Goal: Task Accomplishment & Management: Manage account settings

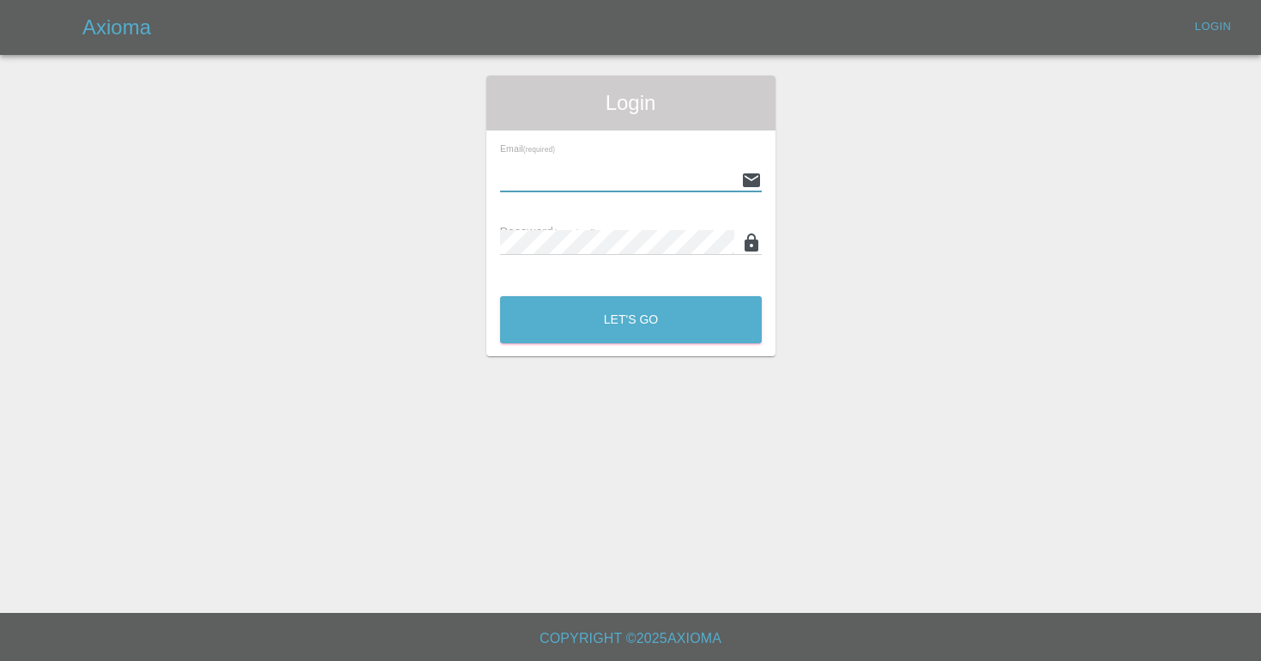
type input "[EMAIL_ADDRESS][DOMAIN_NAME]"
click at [630, 319] on button "Let's Go" at bounding box center [631, 319] width 262 height 47
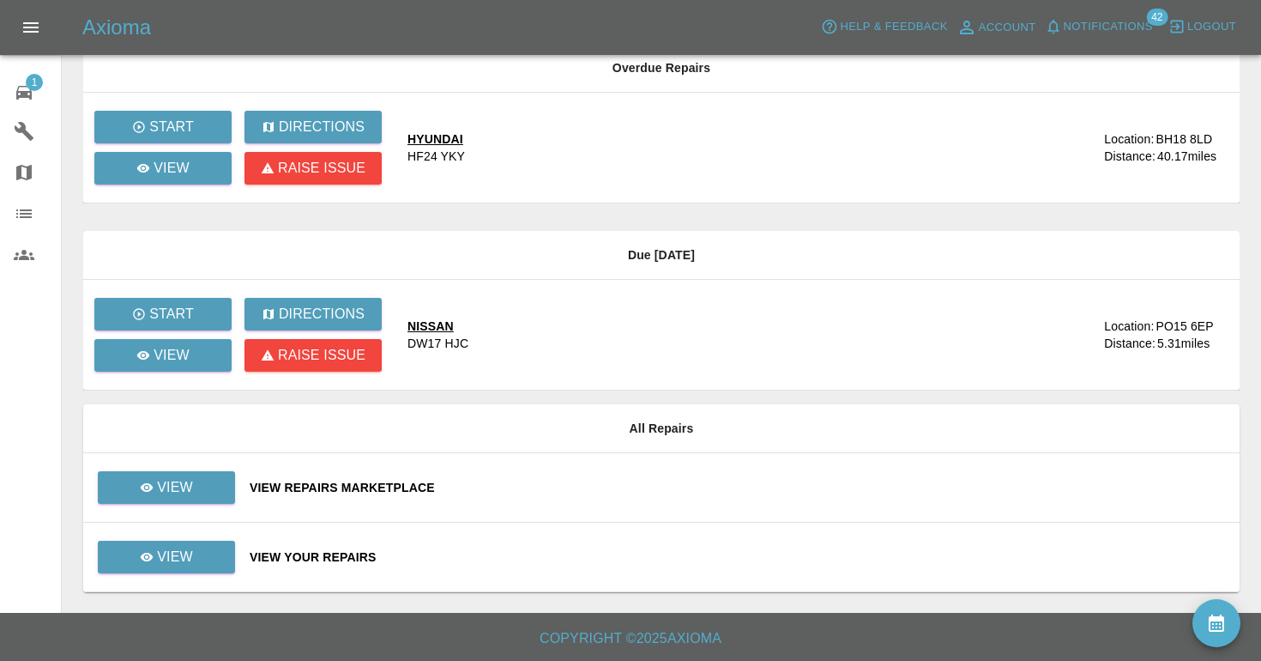
scroll to position [317, 0]
click at [658, 558] on div "View Your Repairs" at bounding box center [738, 556] width 976 height 17
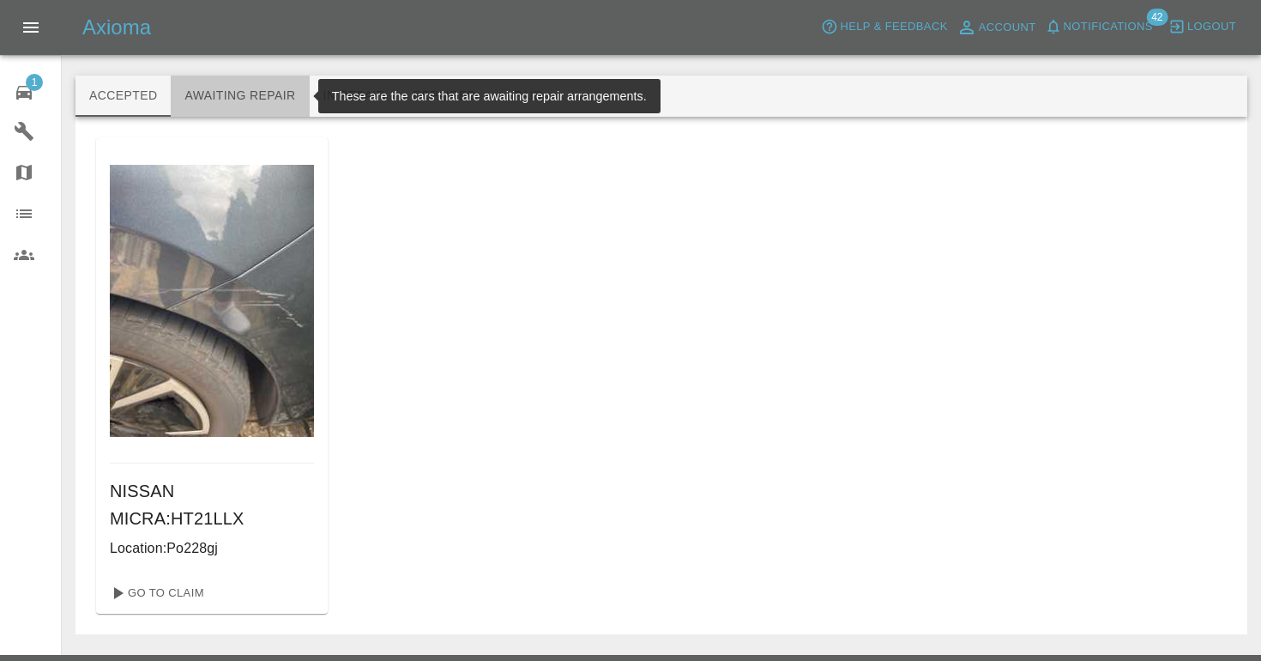
click at [260, 107] on button "Awaiting Repair" at bounding box center [240, 95] width 138 height 41
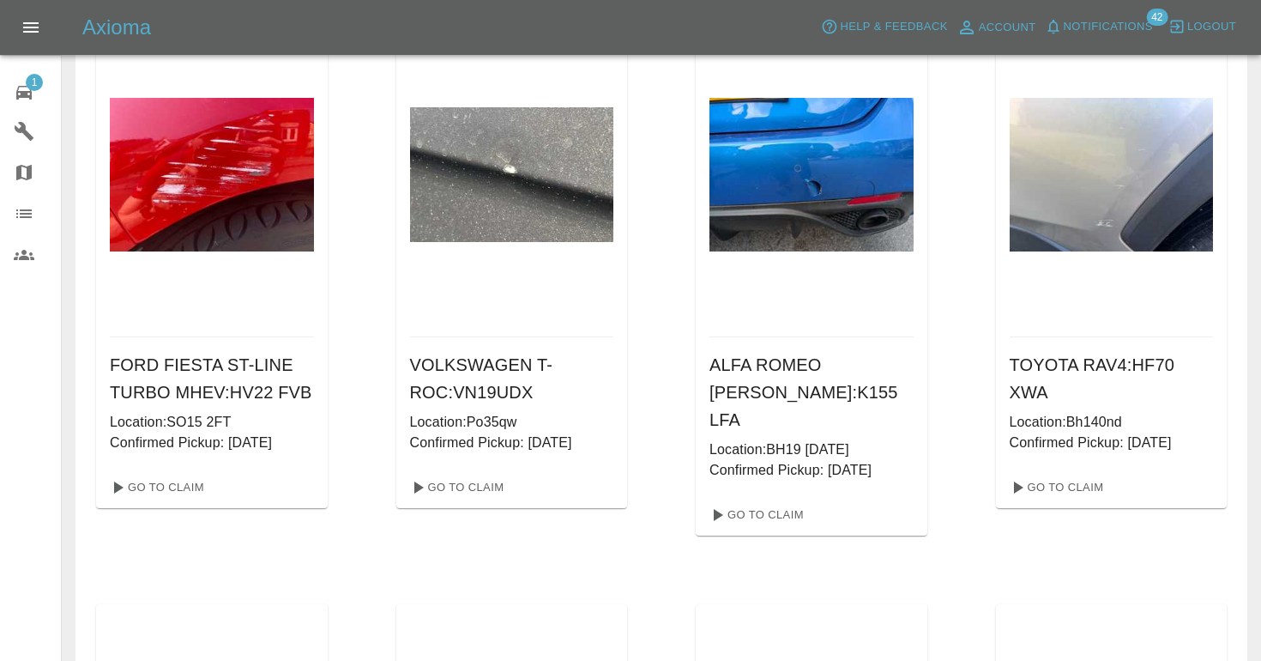
scroll to position [711, 0]
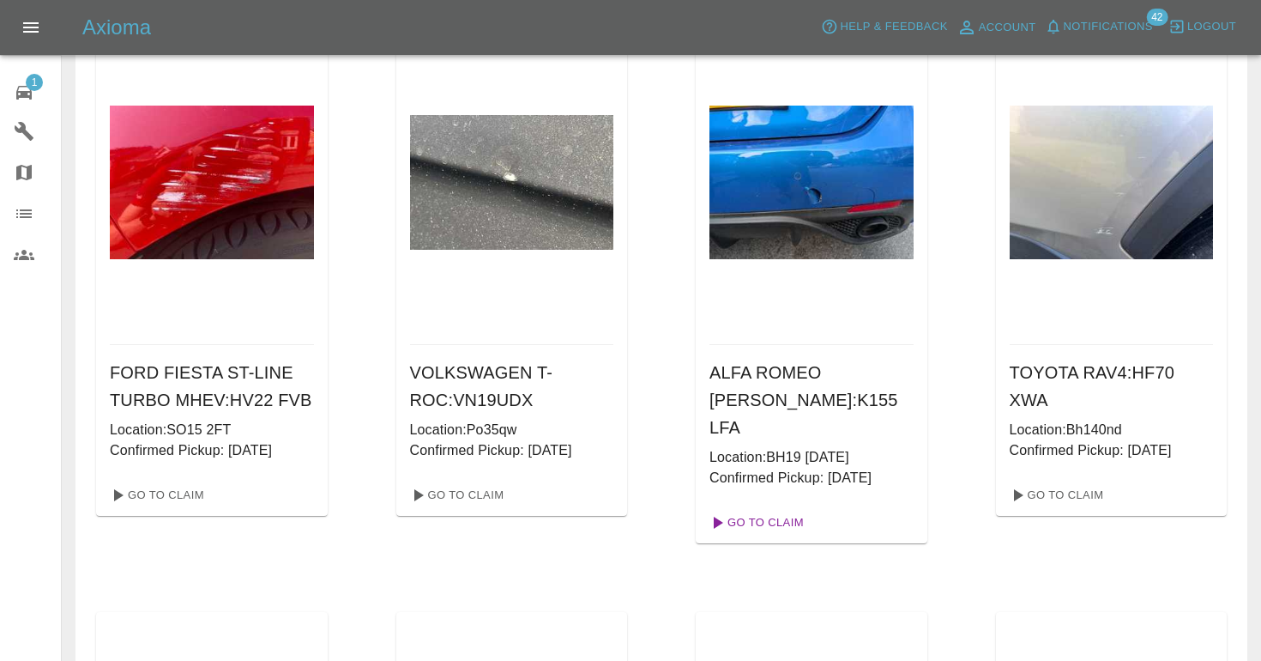
click at [757, 509] on link "Go To Claim" at bounding box center [756, 522] width 106 height 27
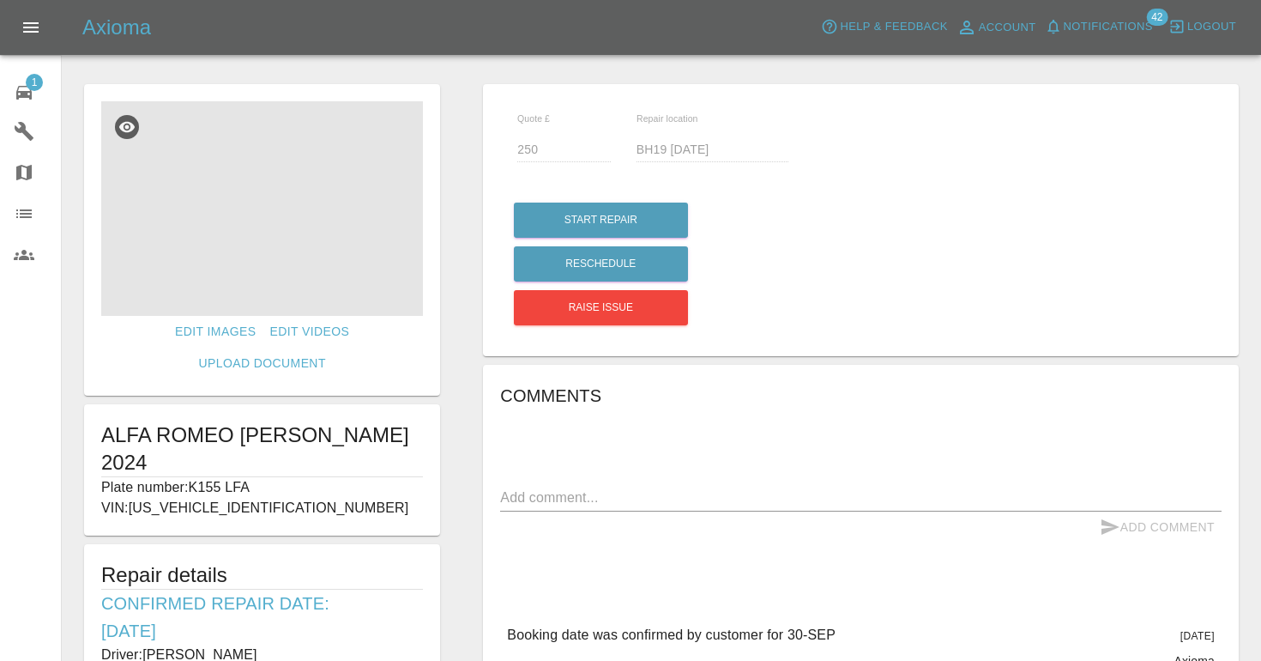
click at [327, 256] on img at bounding box center [262, 208] width 322 height 214
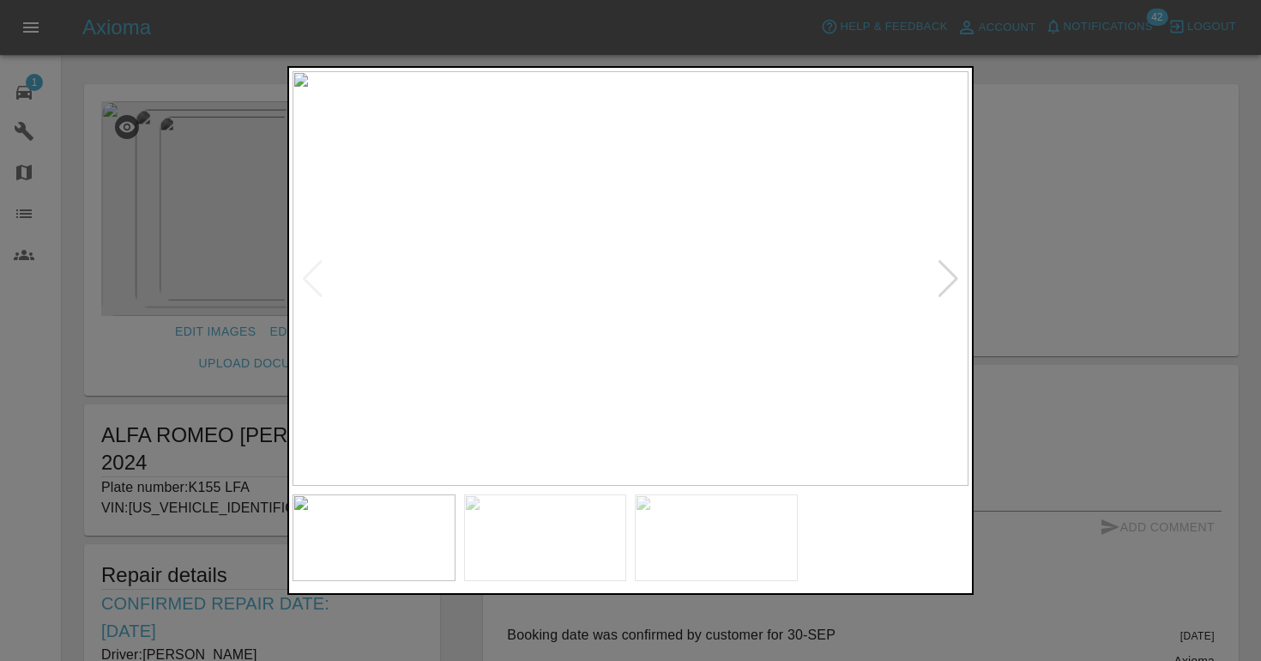
click at [572, 548] on img at bounding box center [545, 537] width 163 height 87
click at [710, 561] on img at bounding box center [716, 537] width 163 height 87
click at [620, 619] on div at bounding box center [630, 330] width 1261 height 661
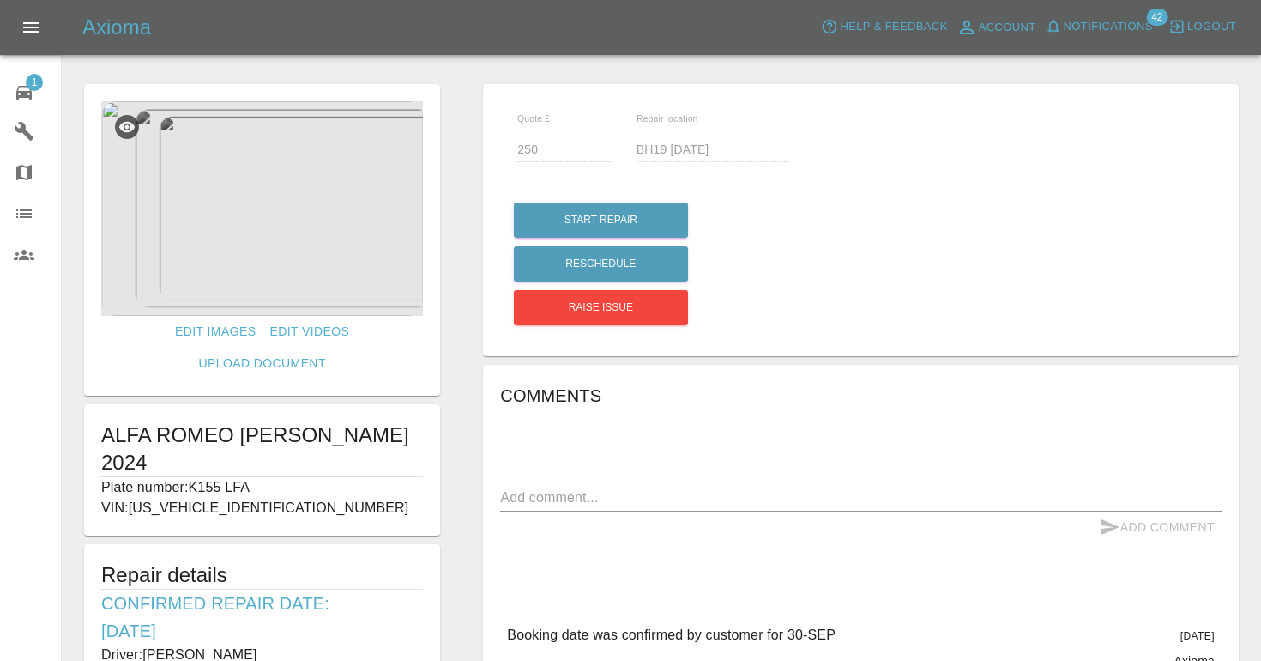
click at [461, 514] on div "Edit Images Edit Videos Upload Document ALFA ROMEO GIULIA VELOCE 2024 Plate num…" at bounding box center [262, 516] width 399 height 883
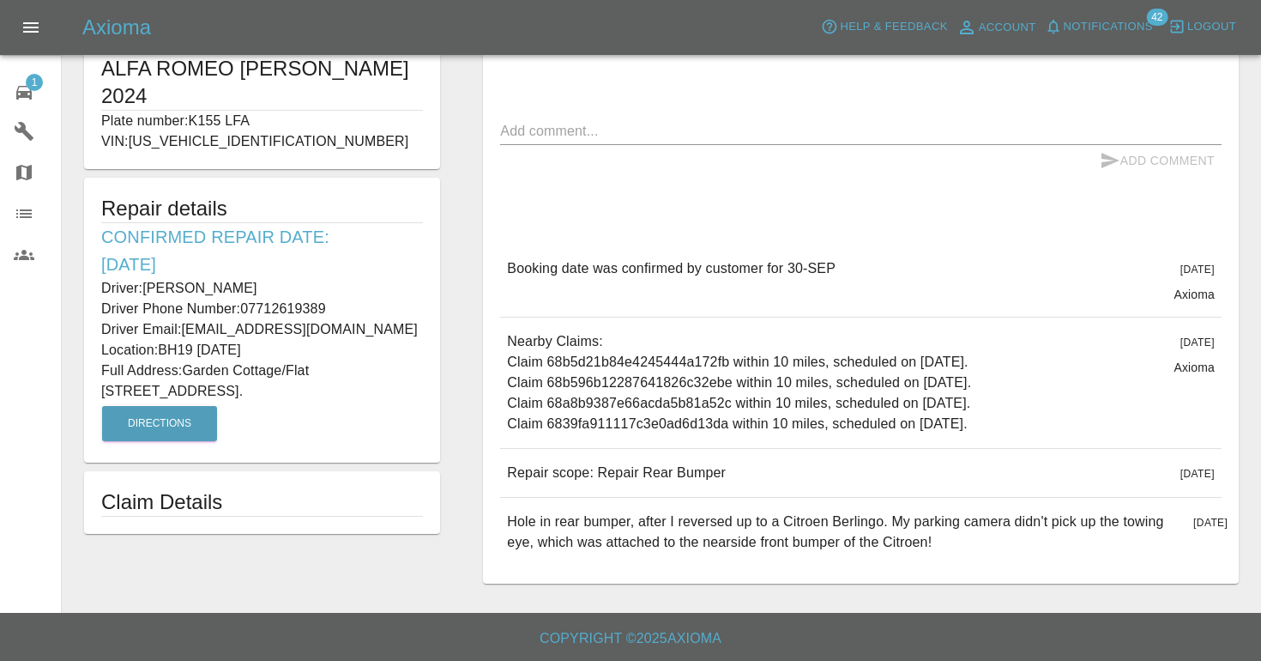
scroll to position [365, 0]
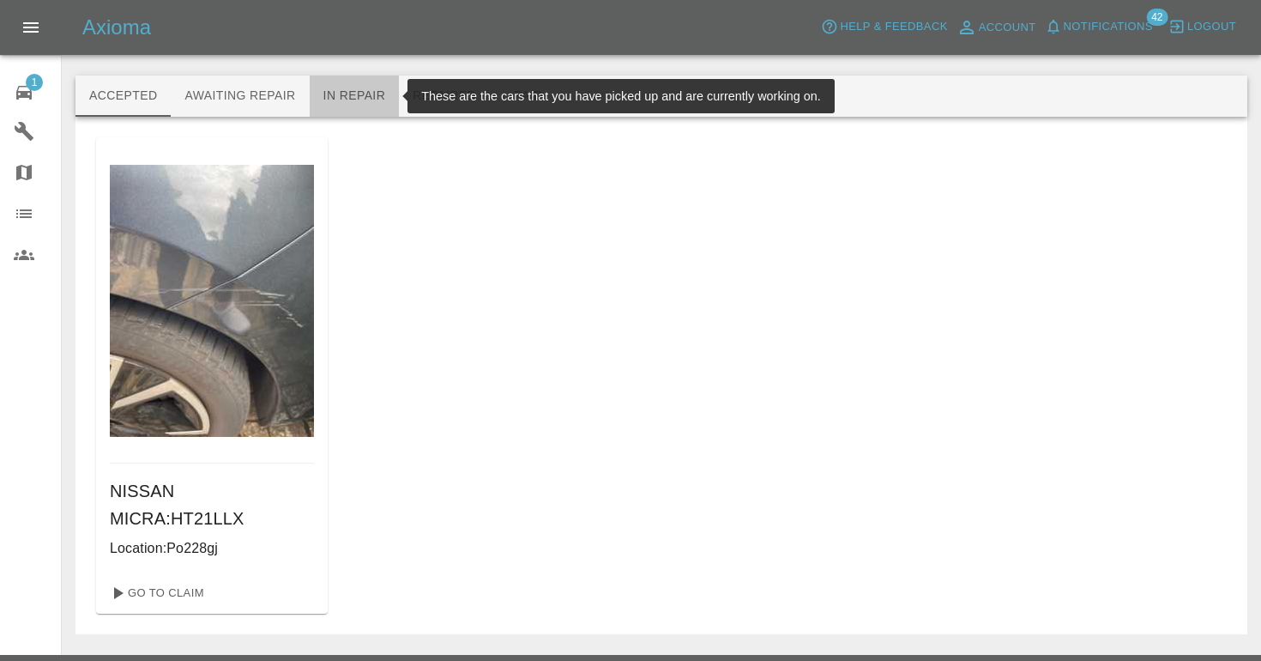
click at [362, 95] on button "In Repair" at bounding box center [355, 95] width 90 height 41
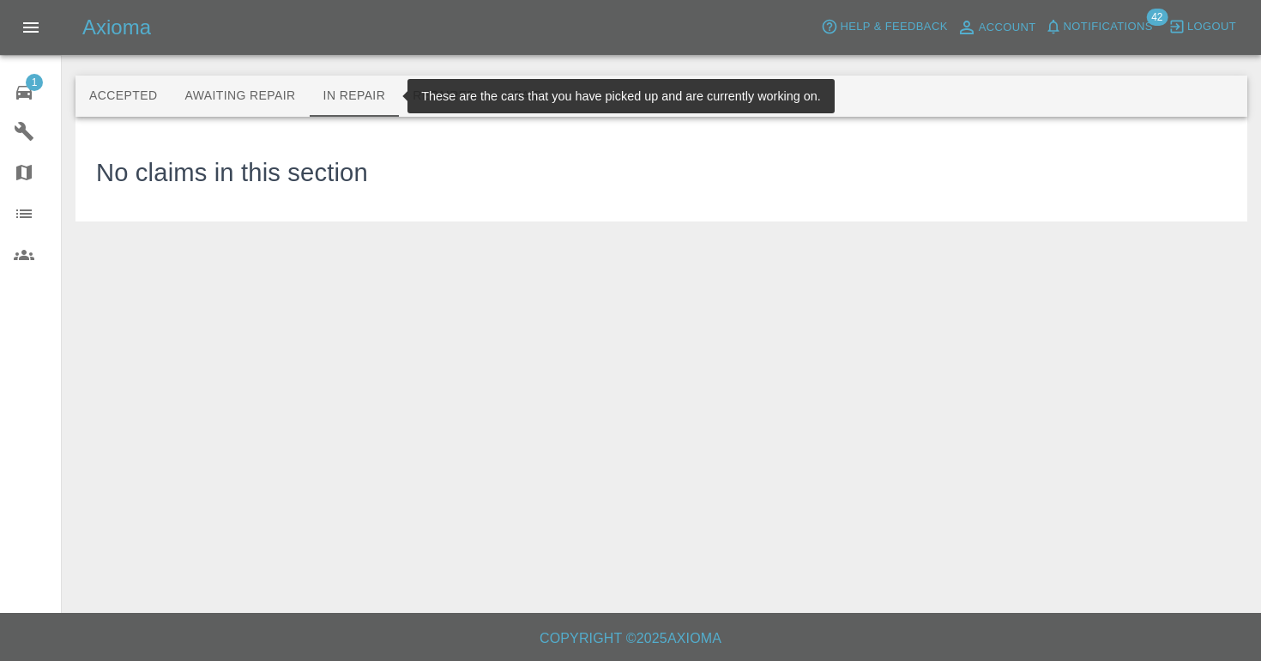
click at [273, 95] on button "Awaiting Repair" at bounding box center [240, 95] width 138 height 41
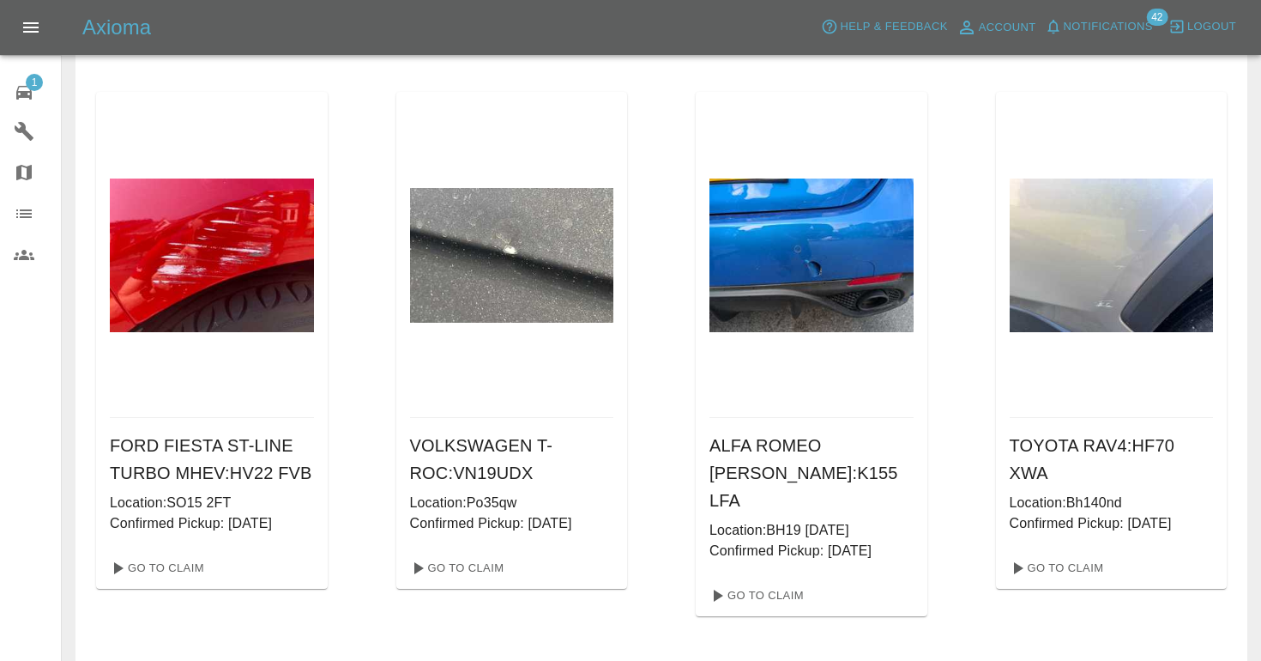
scroll to position [646, 0]
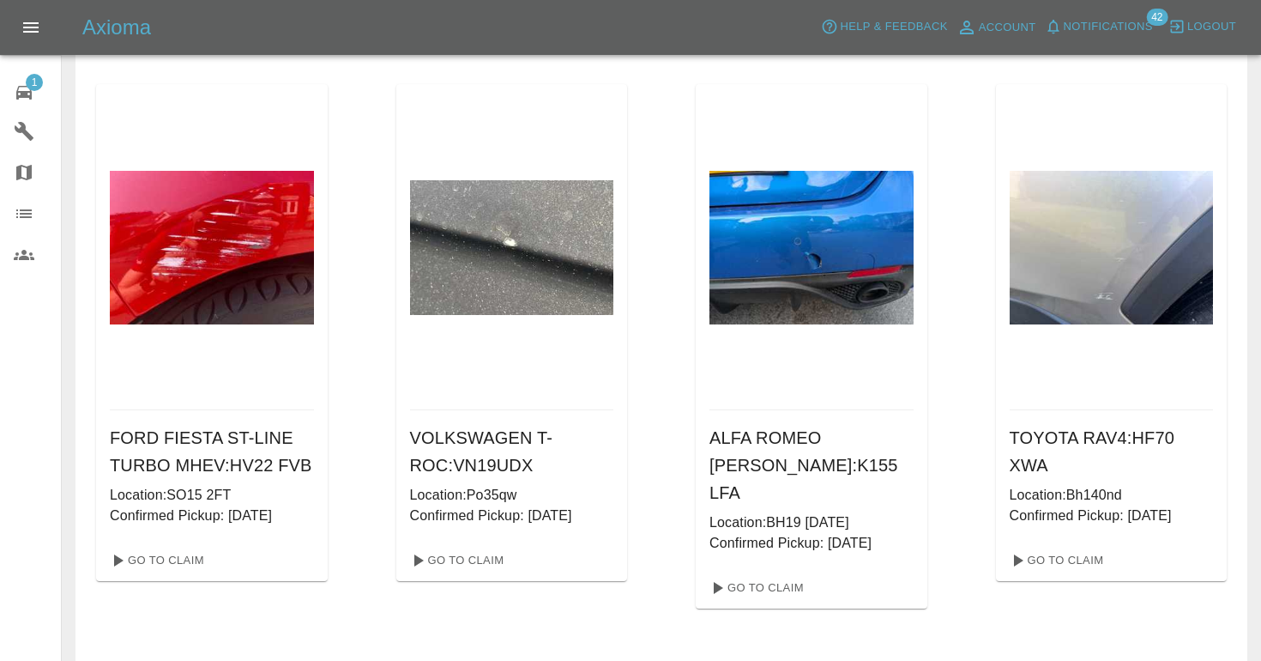
click at [665, 281] on div "HYUNDAI I10 PREMIUM MPI : HF24 YKY Location: BH18 8LD Confirmed Pickup: [DATE] …" at bounding box center [661, 628] width 1131 height 2275
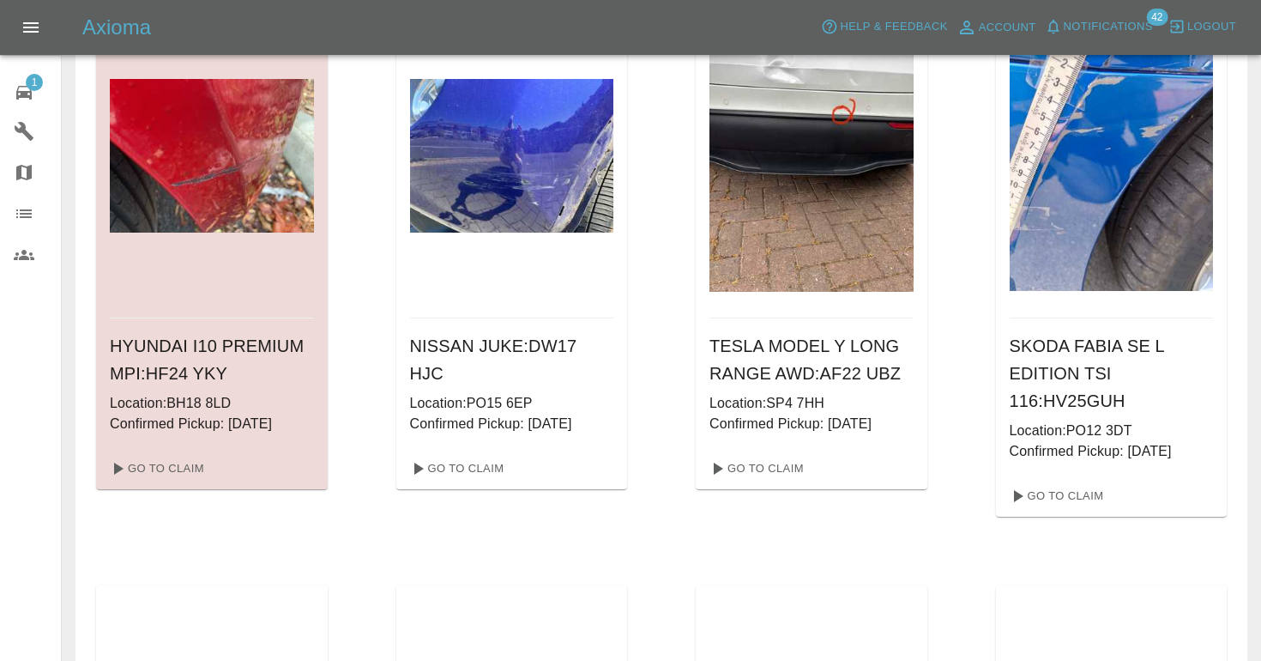
scroll to position [148, 0]
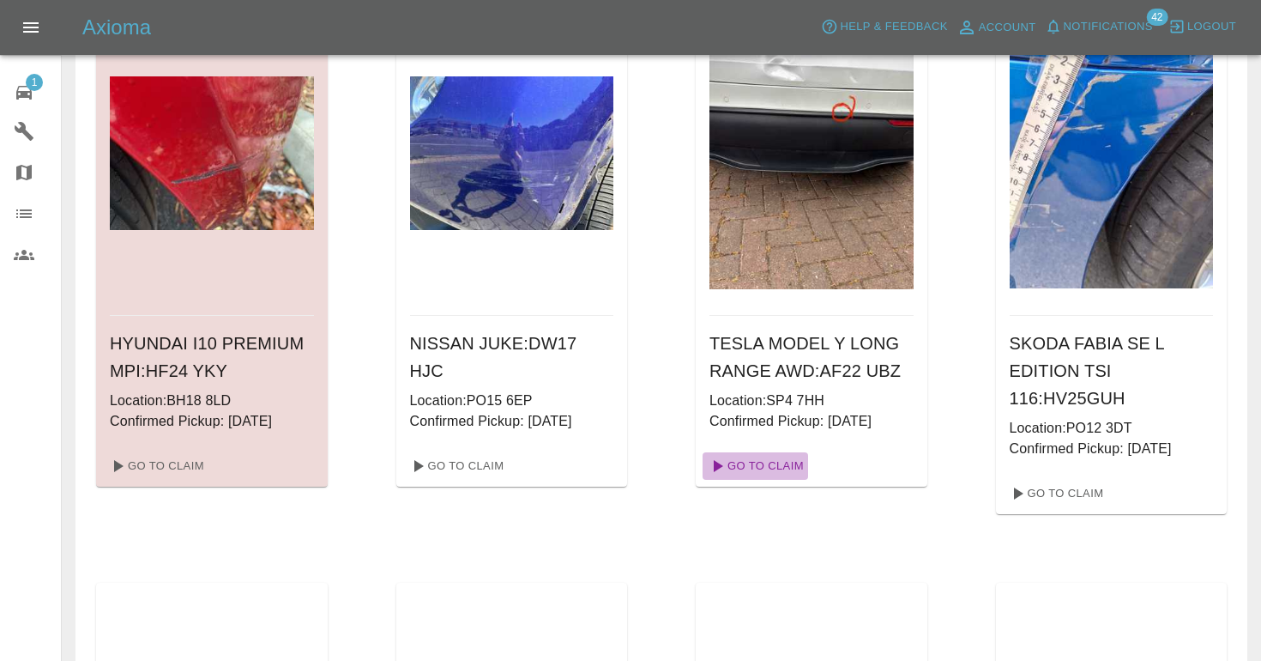
click at [789, 467] on link "Go To Claim" at bounding box center [756, 465] width 106 height 27
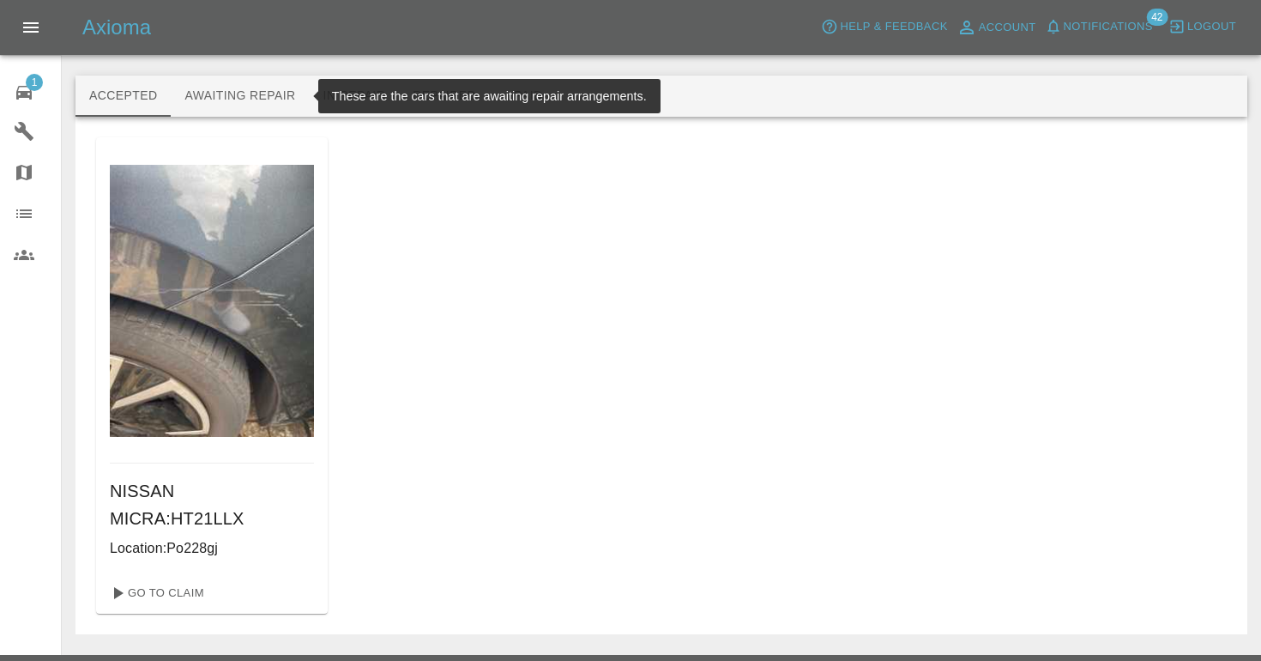
click at [256, 98] on button "Awaiting Repair" at bounding box center [240, 95] width 138 height 41
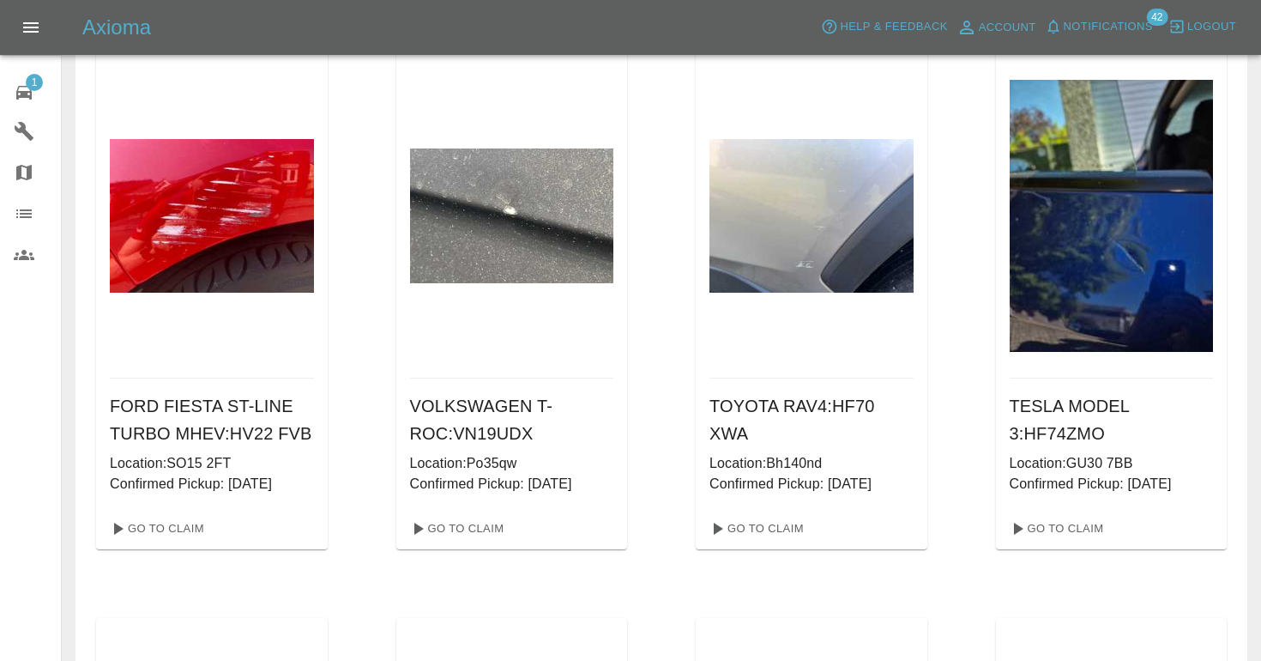
scroll to position [687, 0]
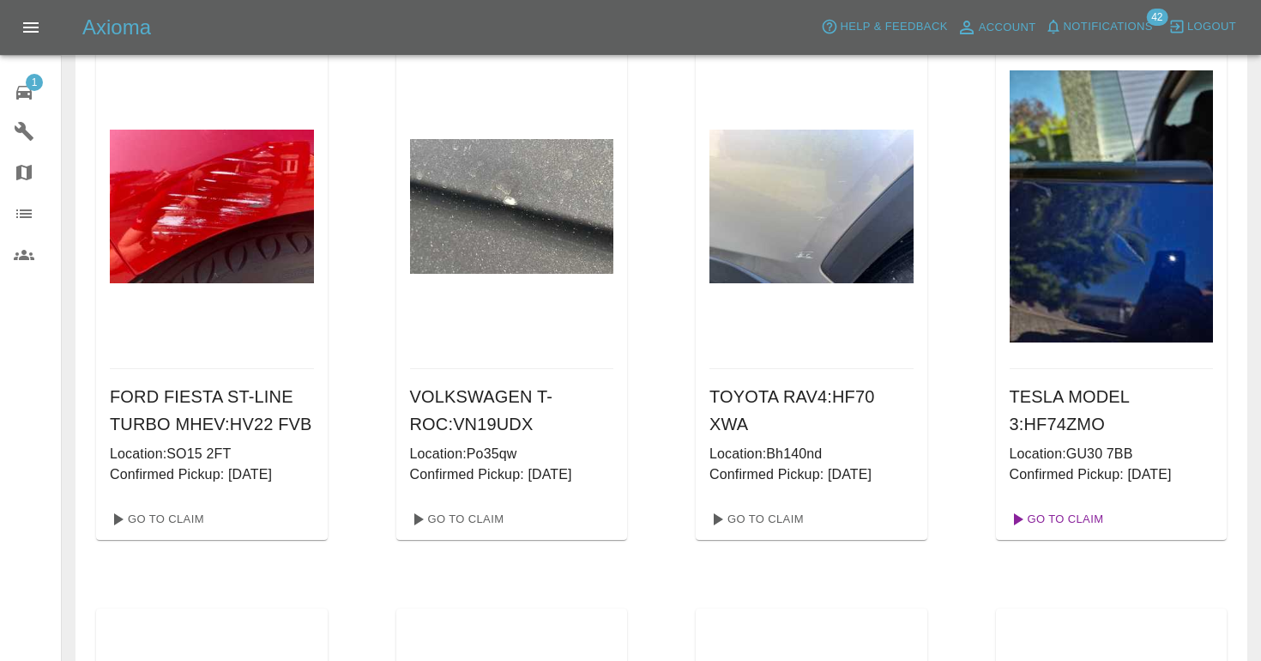
click at [1076, 525] on link "Go To Claim" at bounding box center [1056, 518] width 106 height 27
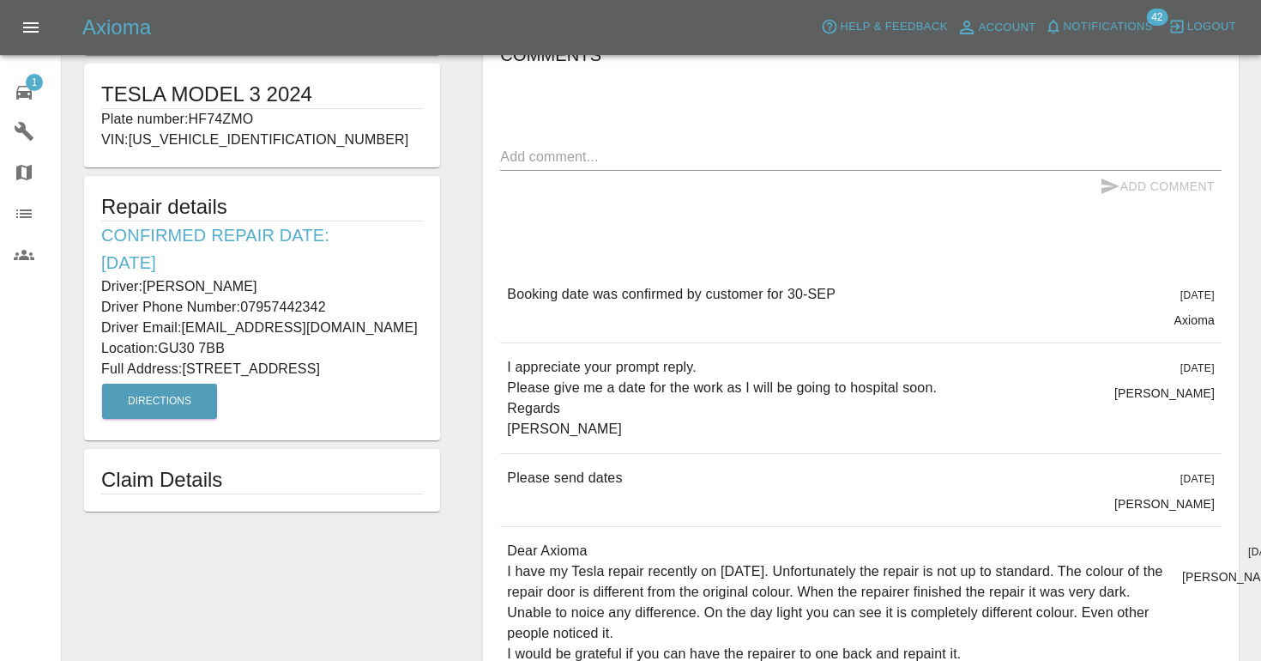
scroll to position [341, 0]
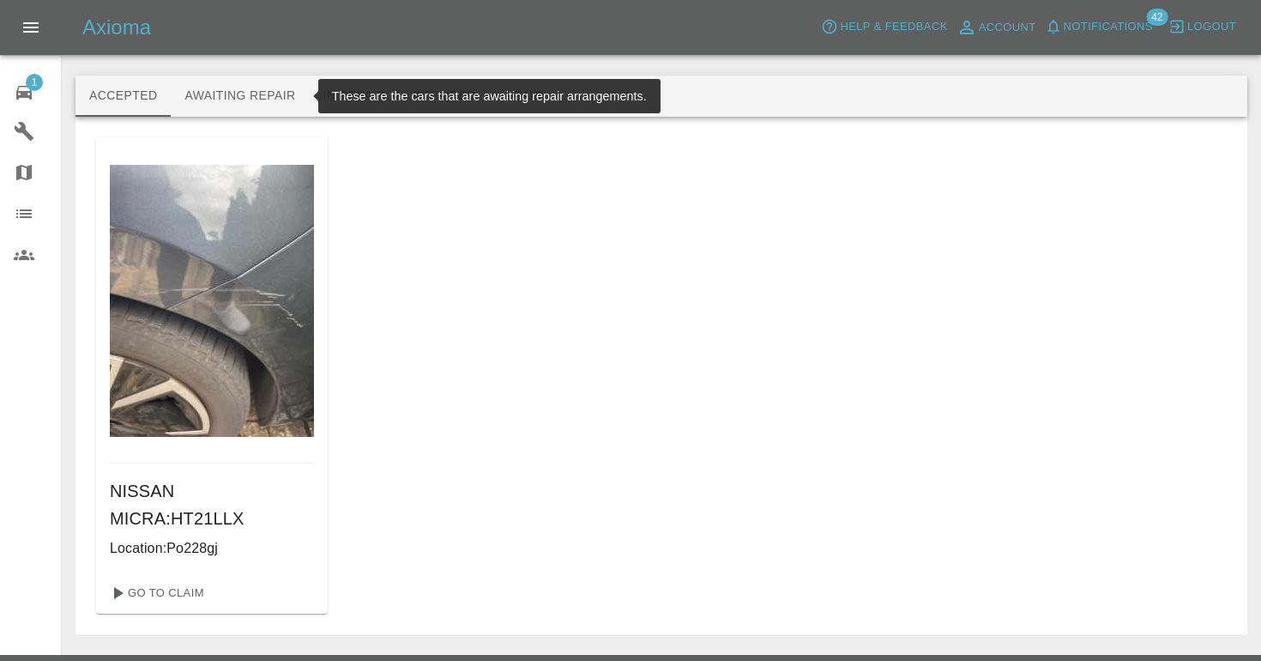
click at [268, 97] on button "Awaiting Repair" at bounding box center [240, 95] width 138 height 41
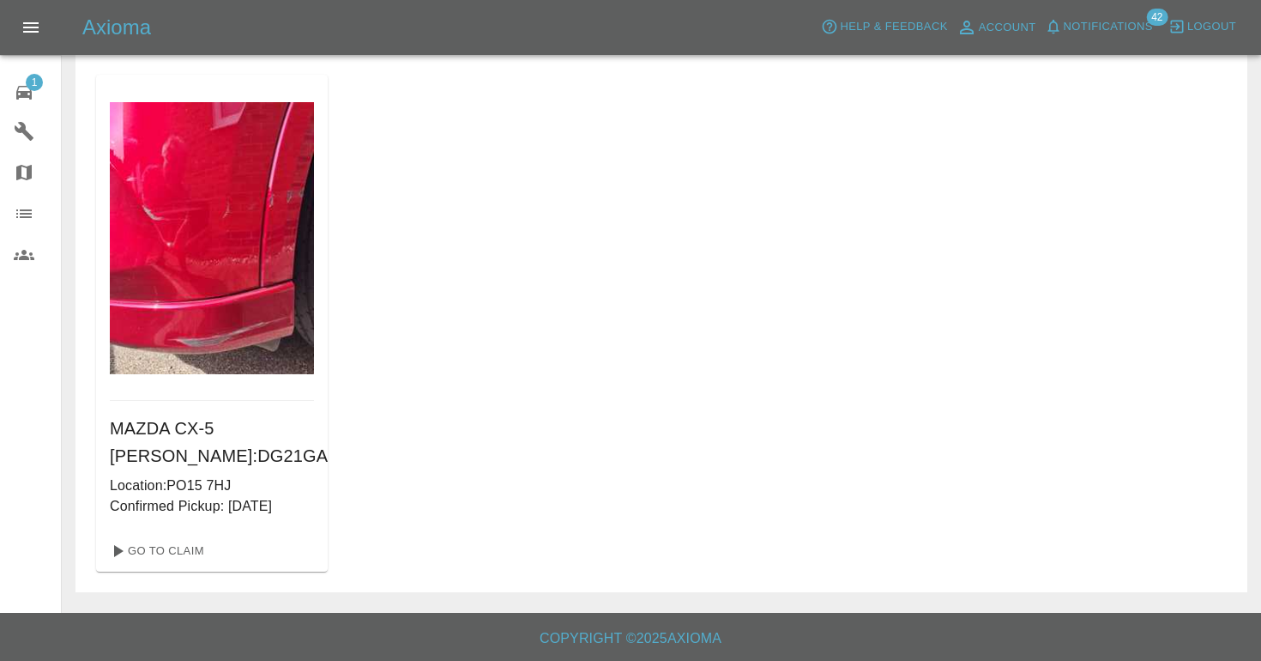
scroll to position [1825, 0]
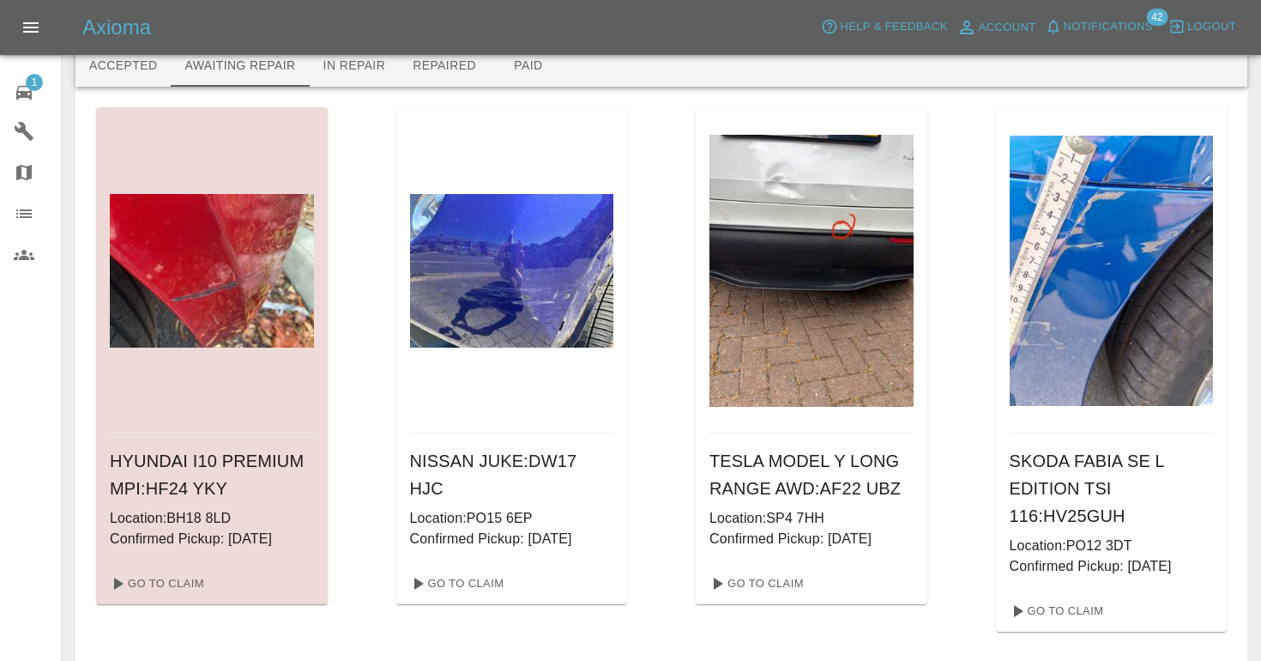
scroll to position [33, 0]
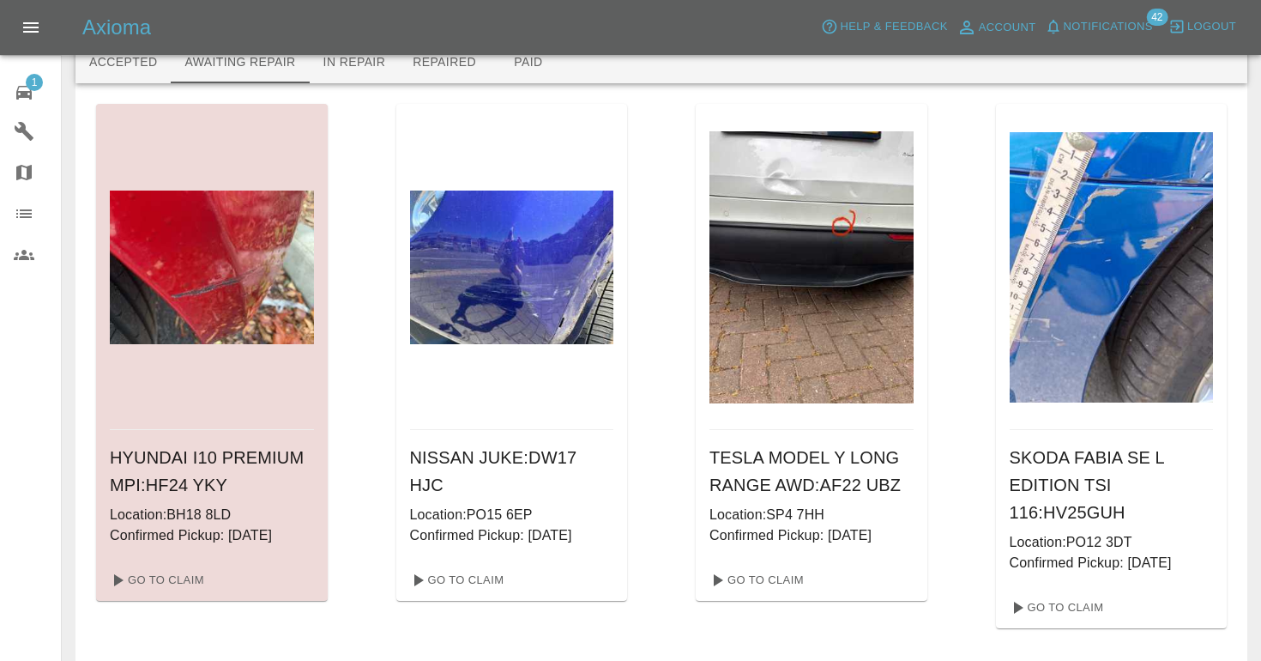
click at [770, 606] on div "TESLA MODEL Y LONG RANGE AWD : AF22 UBZ Location: SP4 7HH Confirmed Pickup: [DA…" at bounding box center [812, 366] width 232 height 524
click at [775, 582] on link "Go To Claim" at bounding box center [756, 579] width 106 height 27
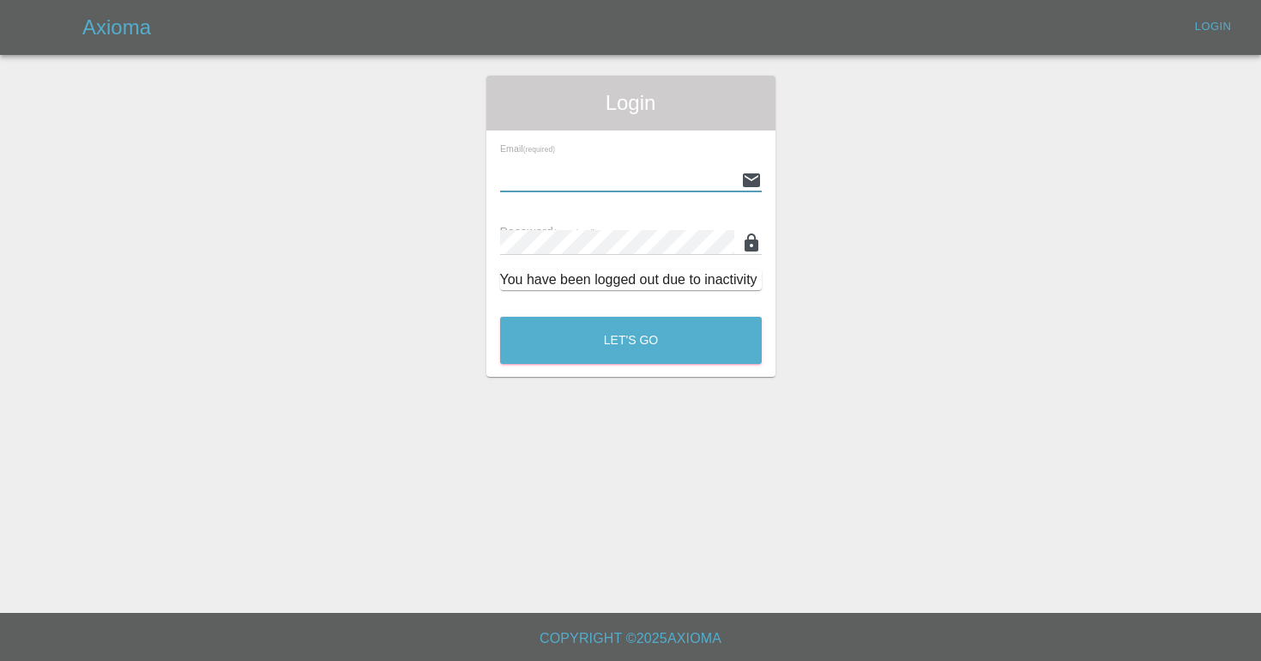
type input "[EMAIL_ADDRESS][DOMAIN_NAME]"
click at [630, 340] on button "Let's Go" at bounding box center [631, 340] width 262 height 47
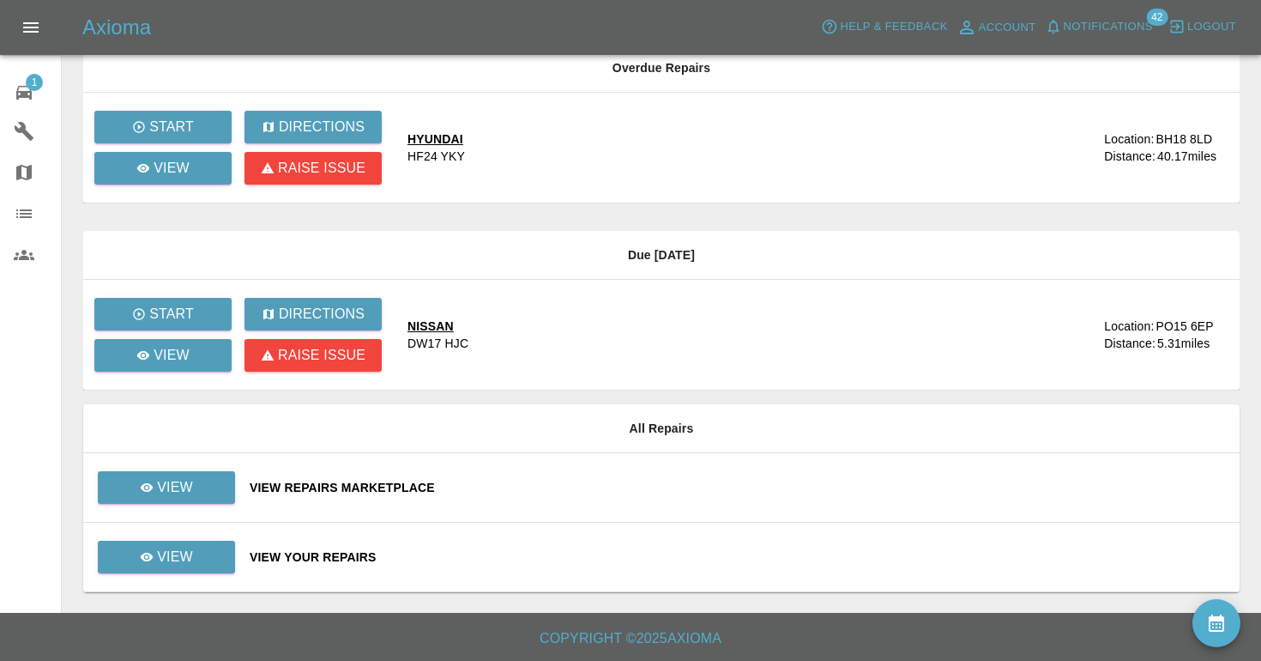
scroll to position [317, 0]
click at [653, 544] on td "View Your Repairs" at bounding box center [738, 556] width 1004 height 69
click at [655, 559] on div "View Your Repairs" at bounding box center [738, 556] width 976 height 17
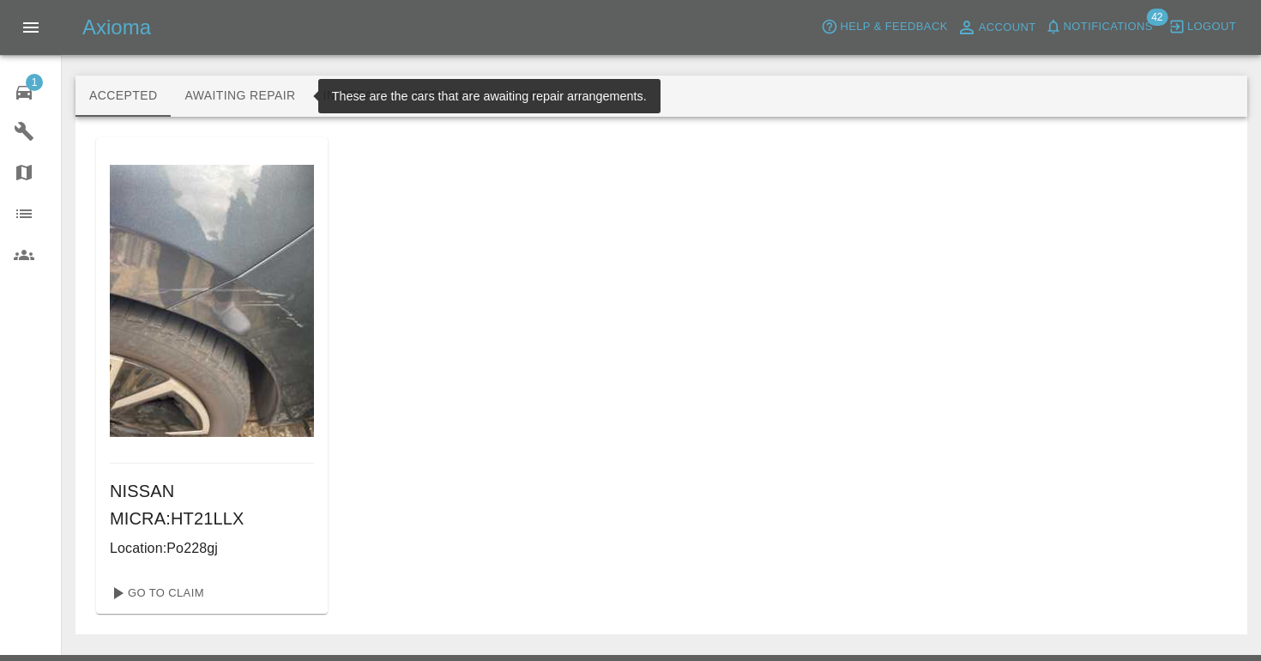
click at [246, 100] on button "Awaiting Repair" at bounding box center [240, 95] width 138 height 41
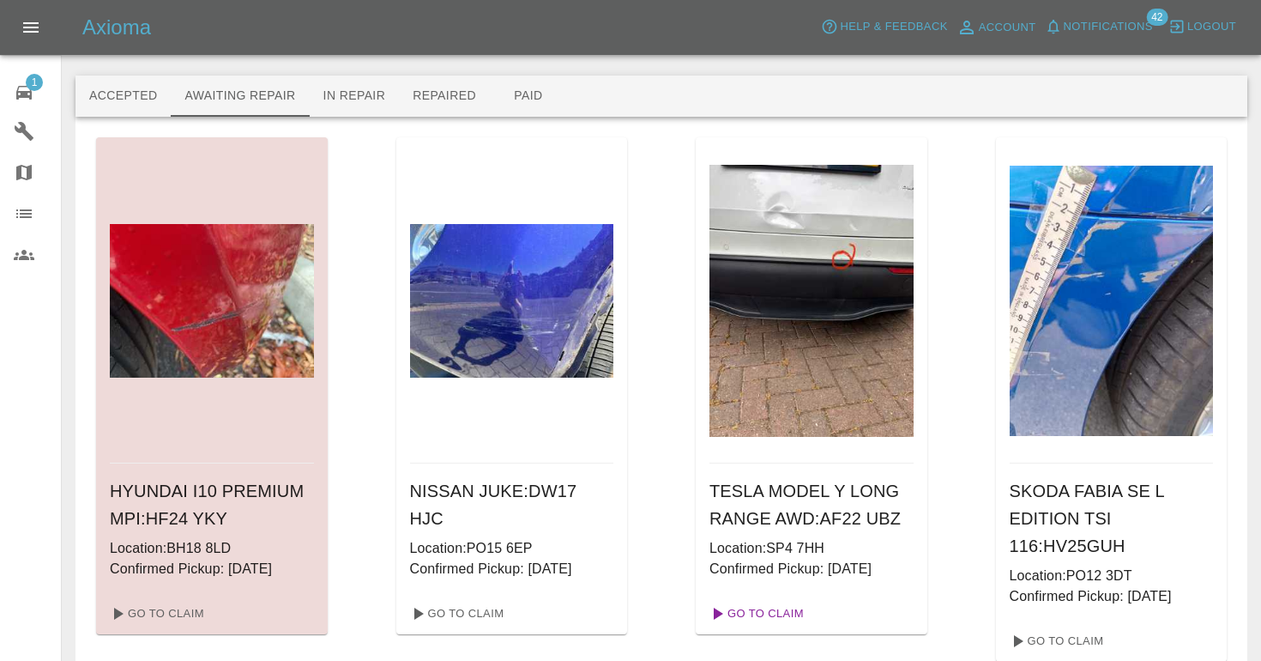
click at [770, 611] on link "Go To Claim" at bounding box center [756, 613] width 106 height 27
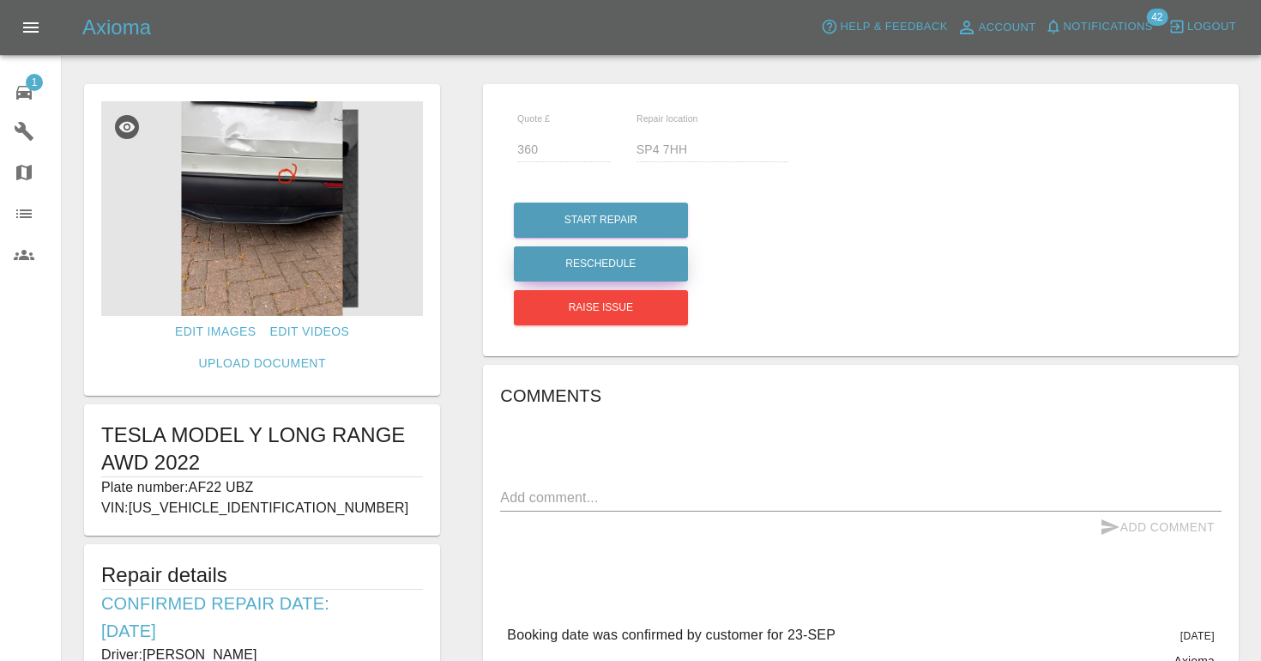
click at [657, 270] on button "Reschedule" at bounding box center [601, 263] width 174 height 35
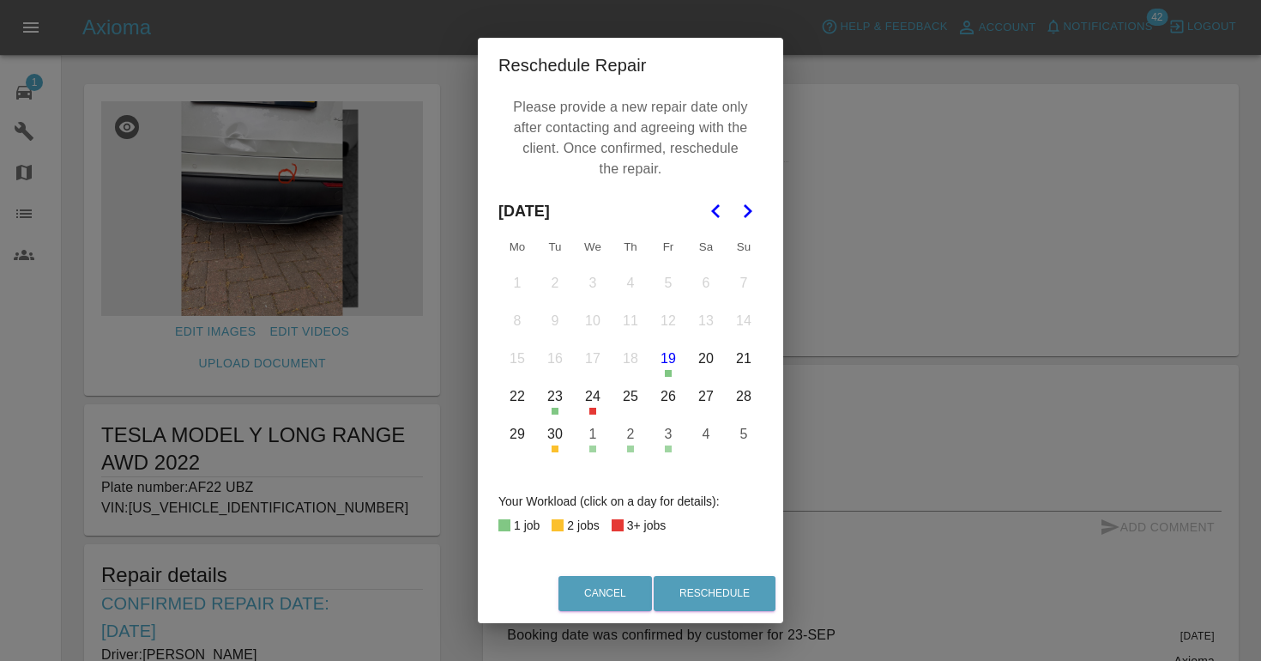
click at [558, 437] on button "30" at bounding box center [555, 434] width 36 height 36
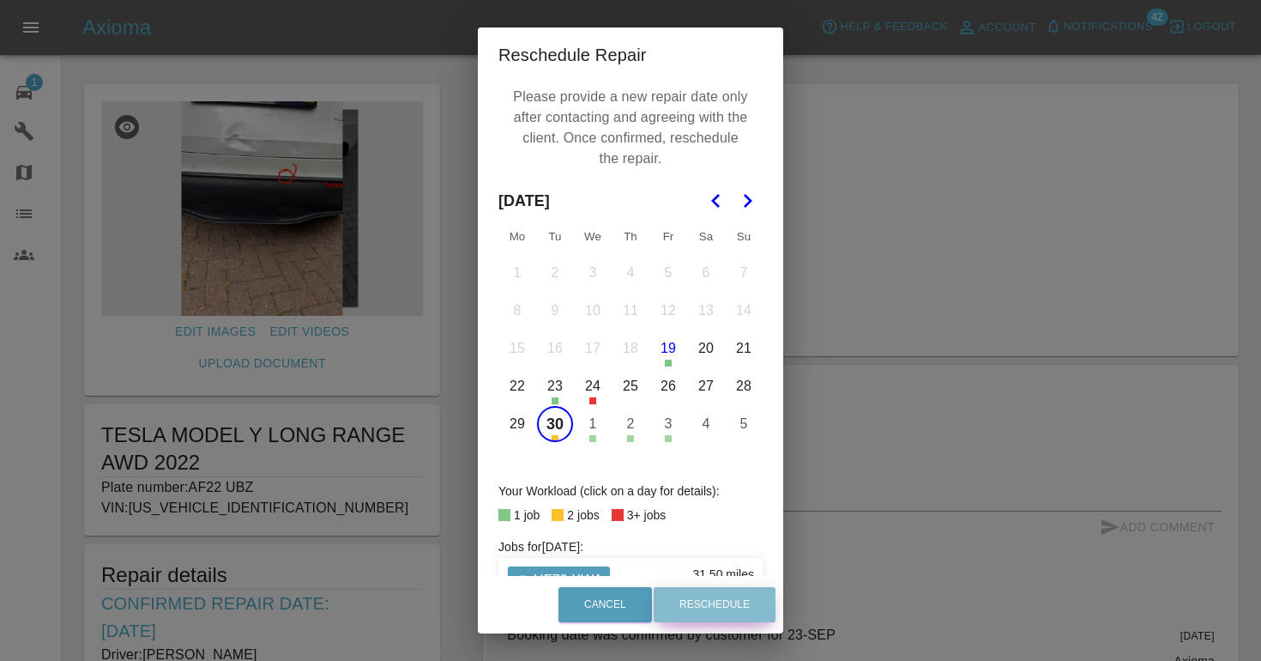
click at [697, 606] on button "Reschedule" at bounding box center [715, 604] width 122 height 35
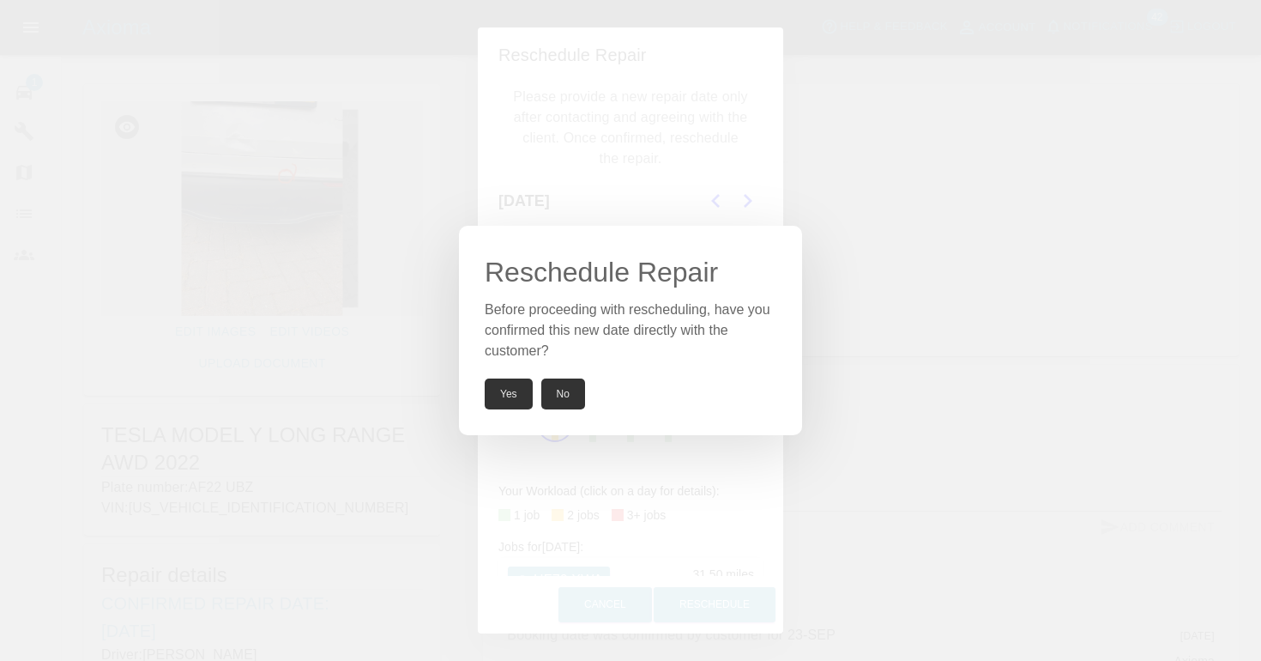
click at [515, 392] on button "Yes" at bounding box center [509, 393] width 48 height 31
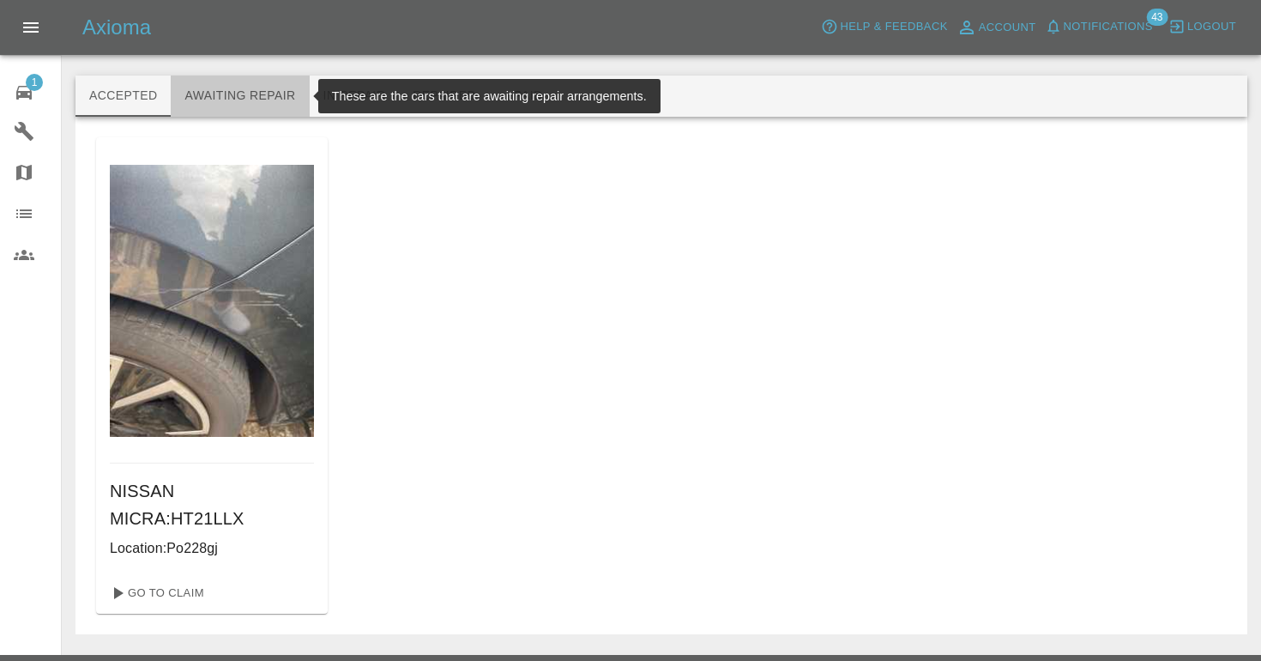
click at [234, 114] on button "Awaiting Repair" at bounding box center [240, 95] width 138 height 41
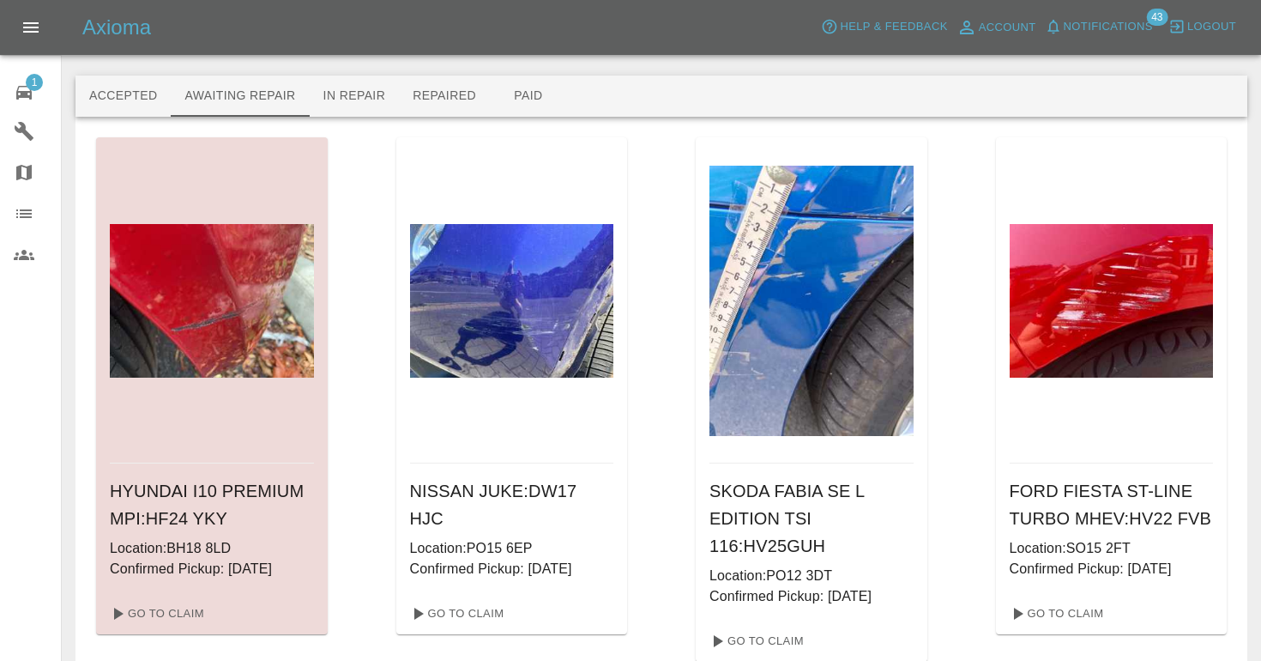
click at [489, 288] on img at bounding box center [512, 300] width 204 height 153
click at [480, 602] on link "Go To Claim" at bounding box center [456, 613] width 106 height 27
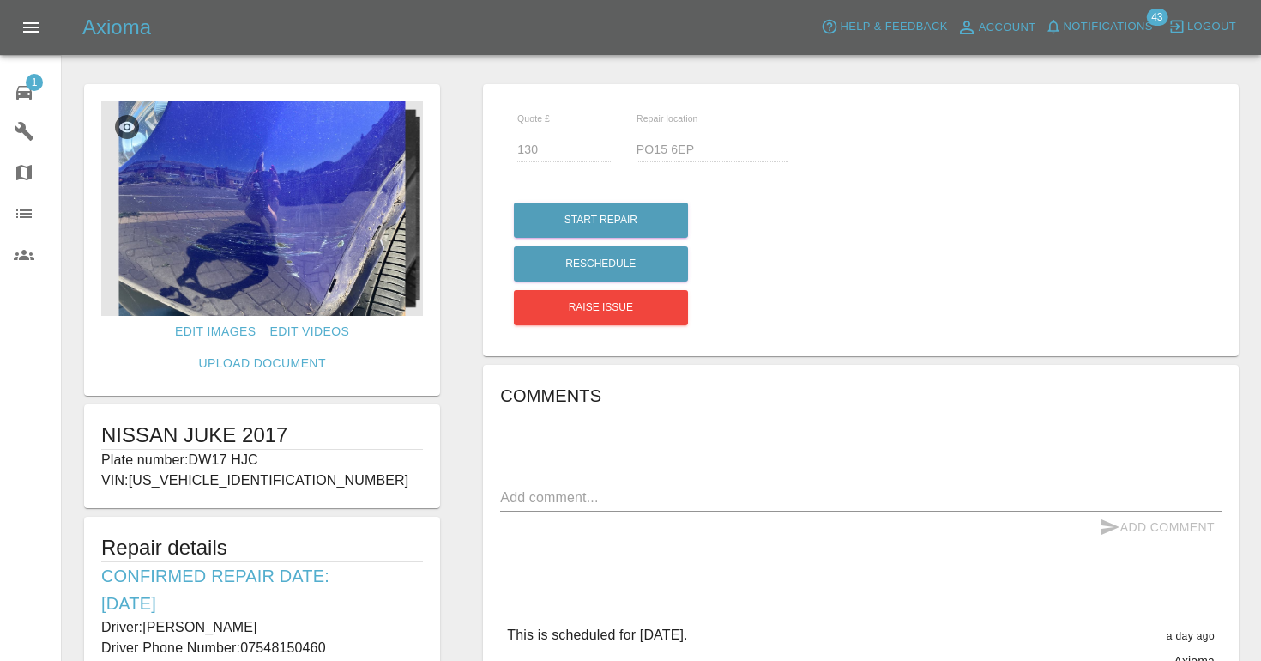
click at [301, 259] on img at bounding box center [262, 208] width 322 height 214
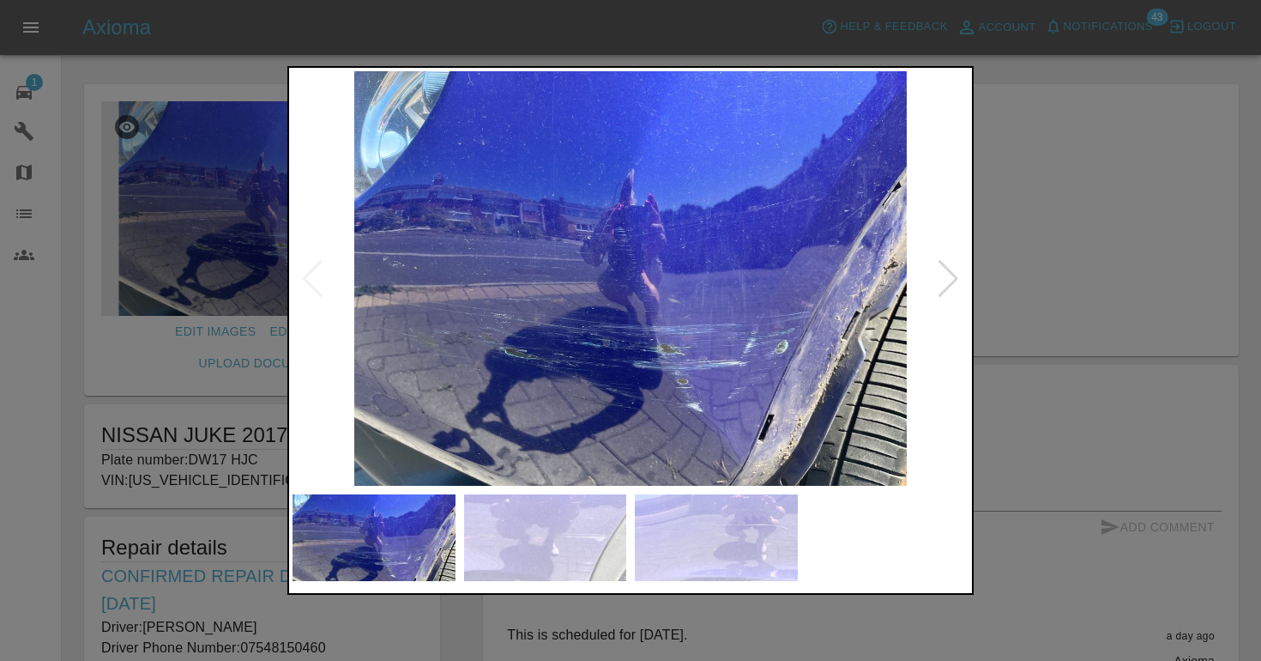
click at [534, 538] on img at bounding box center [545, 537] width 163 height 87
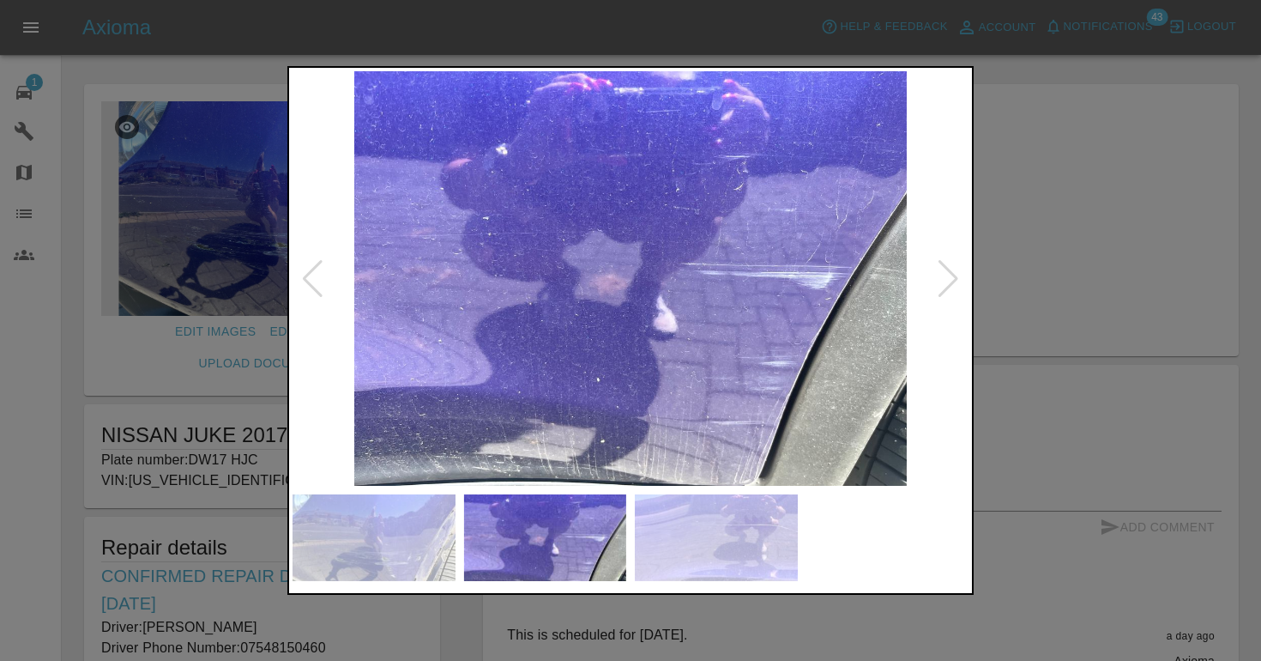
click at [684, 578] on img at bounding box center [716, 537] width 163 height 87
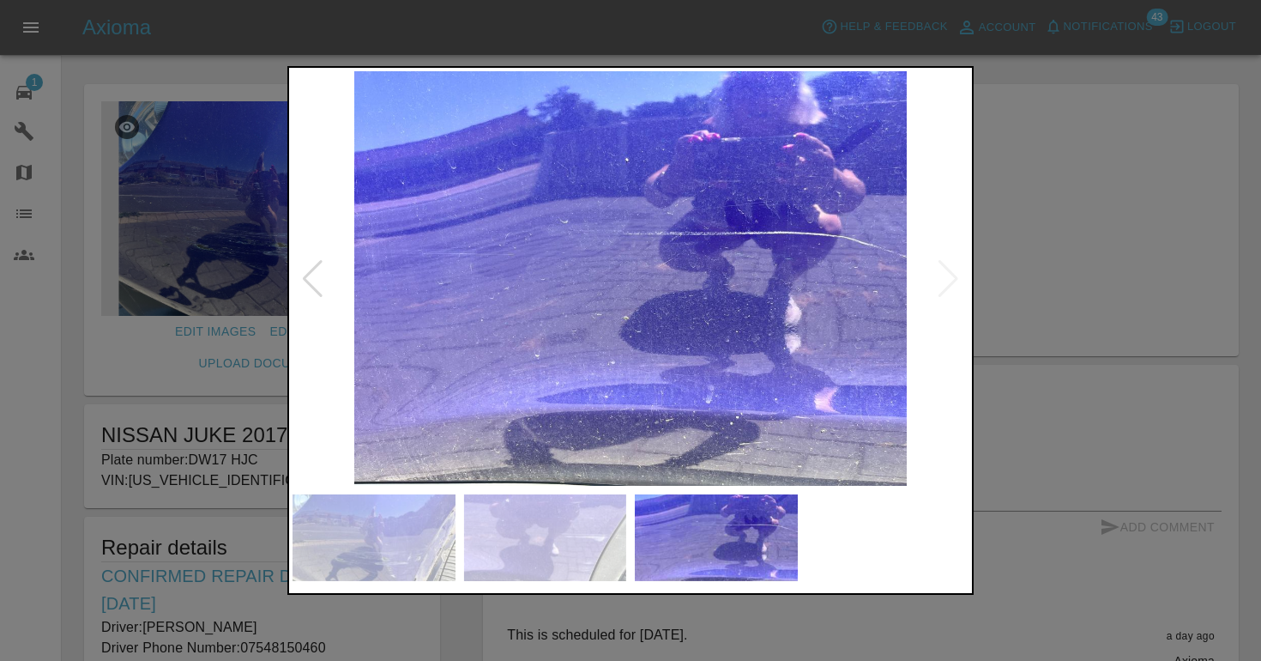
click at [389, 536] on img at bounding box center [374, 537] width 163 height 87
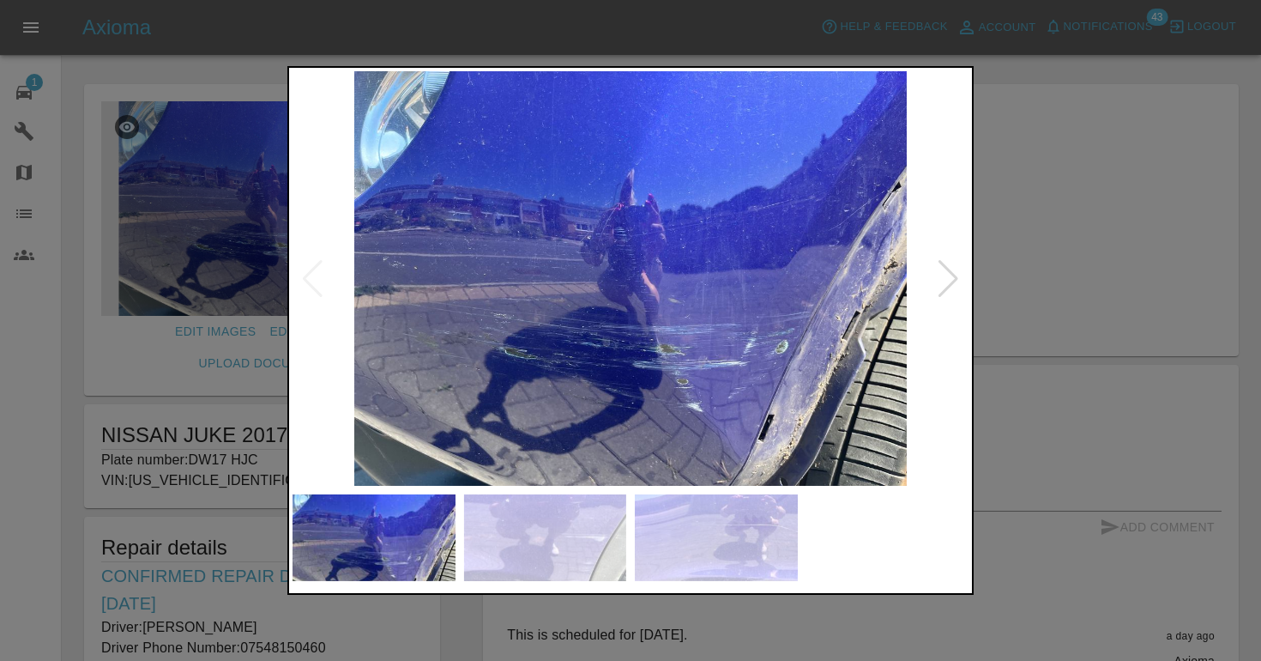
click at [273, 77] on div at bounding box center [630, 330] width 1261 height 661
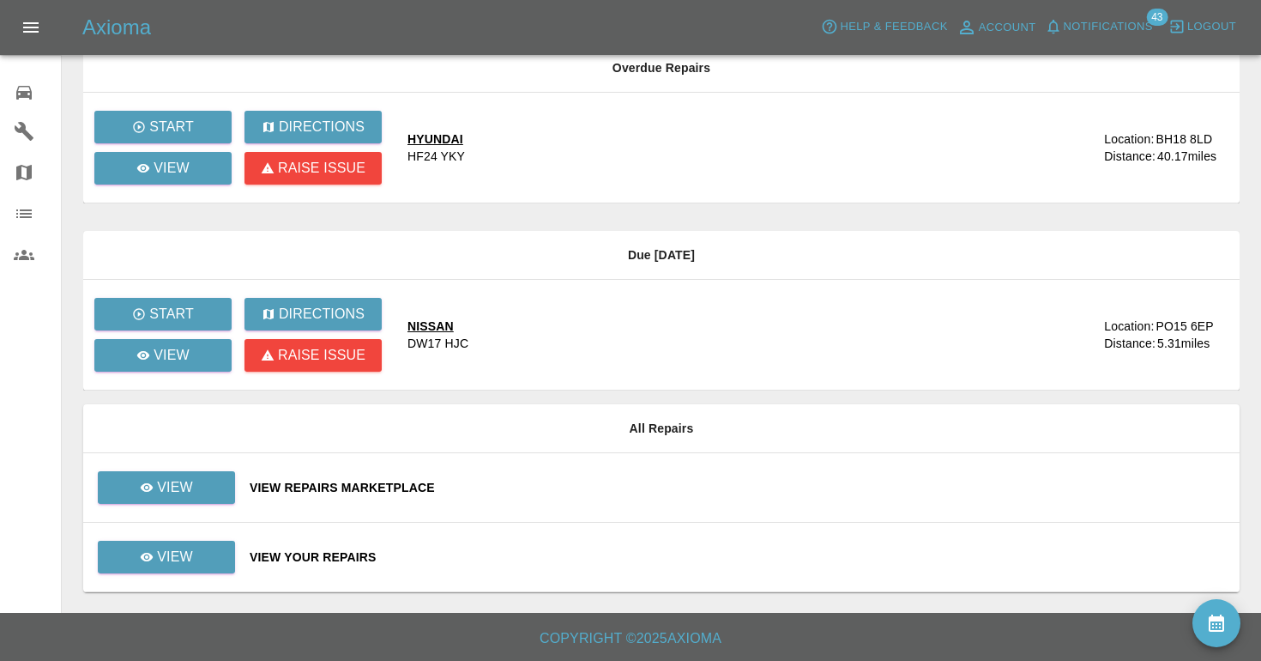
scroll to position [138, 0]
click at [188, 564] on link "View" at bounding box center [166, 556] width 137 height 33
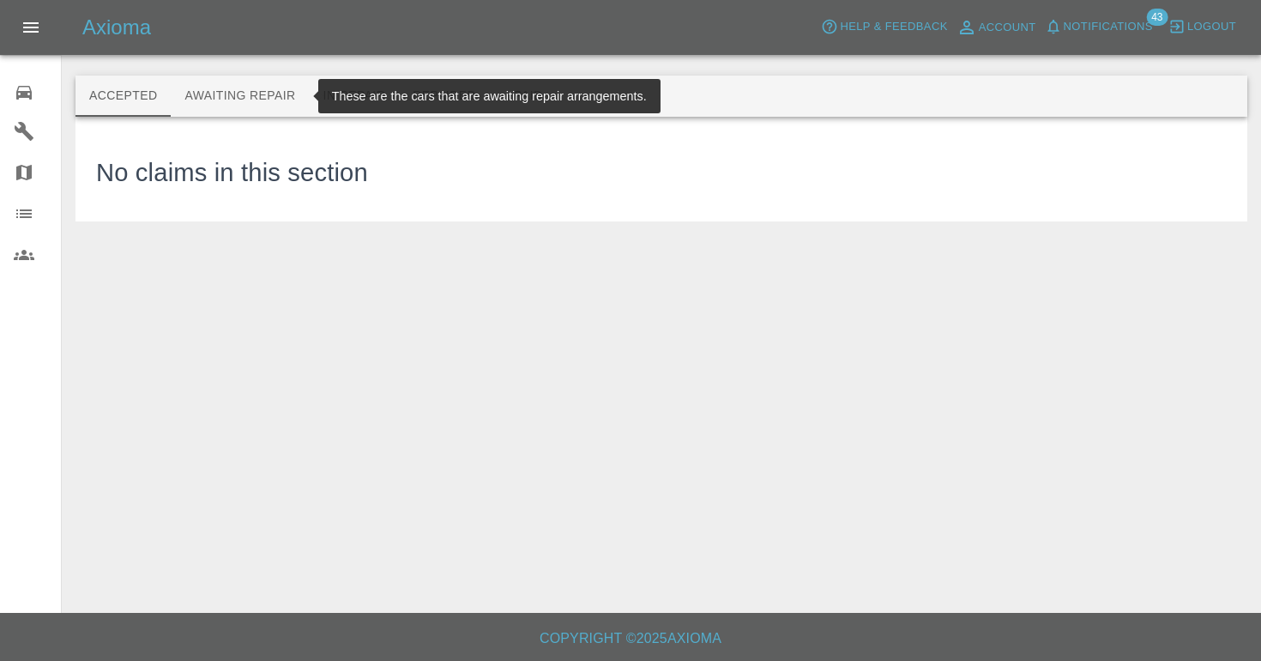
click at [238, 108] on button "Awaiting Repair" at bounding box center [240, 95] width 138 height 41
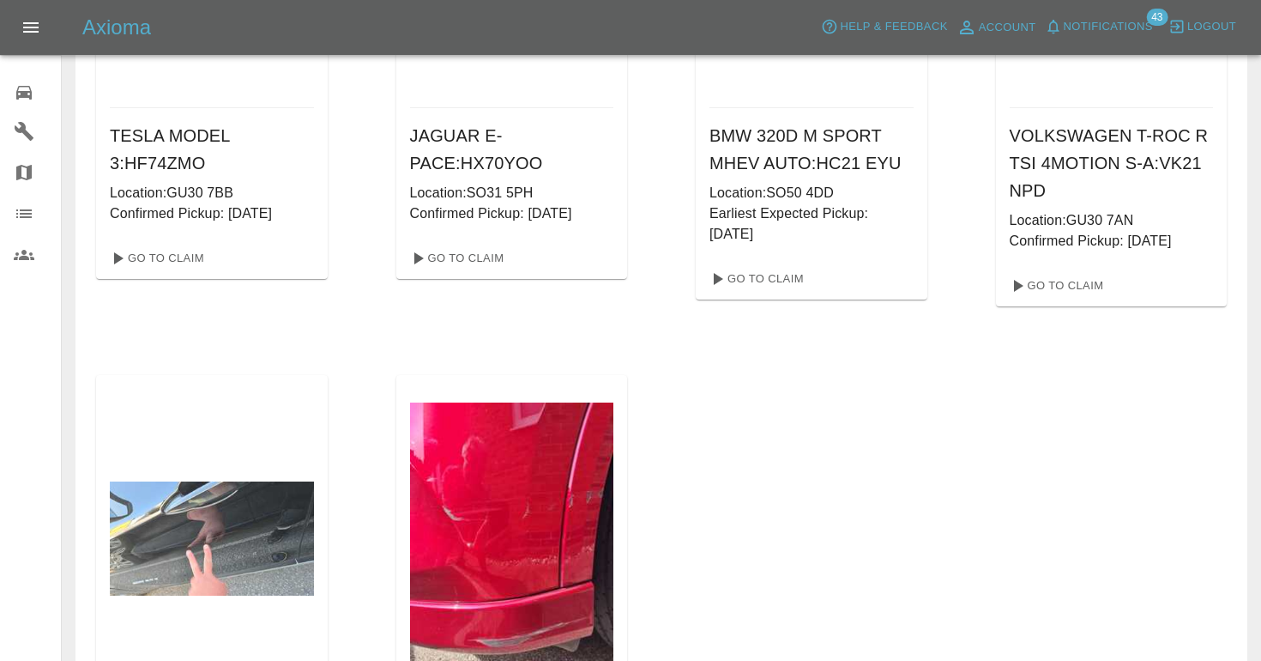
scroll to position [1540, 0]
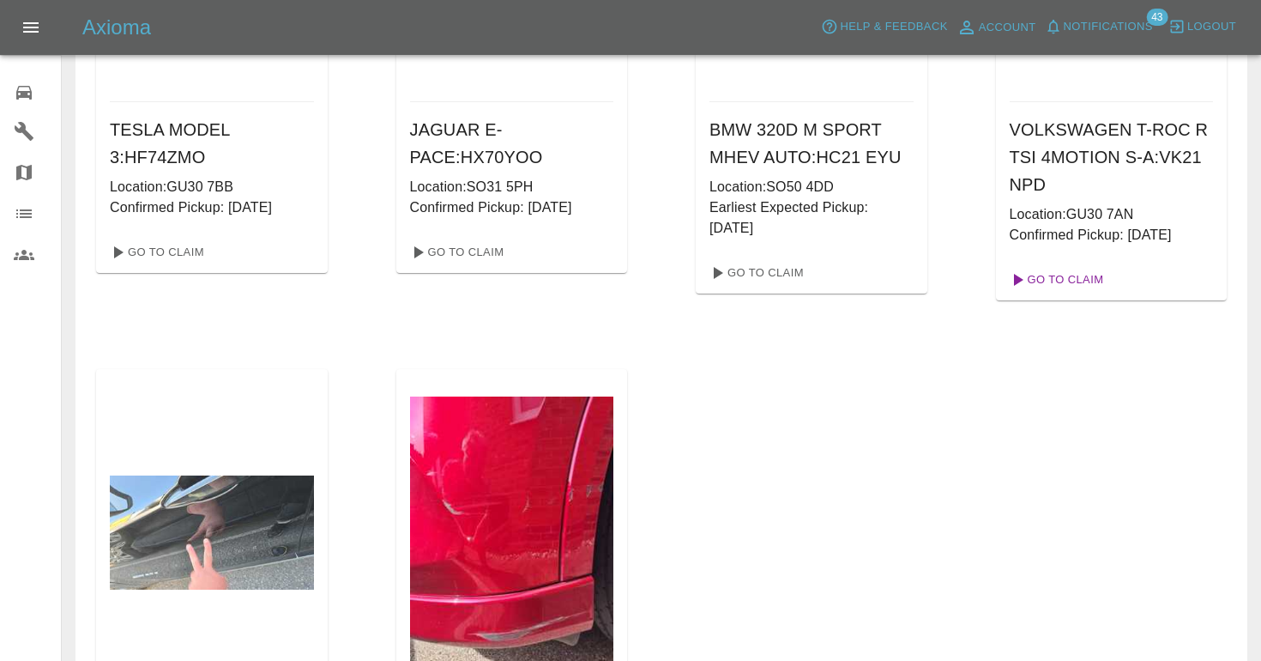
click at [1049, 267] on link "Go To Claim" at bounding box center [1056, 279] width 106 height 27
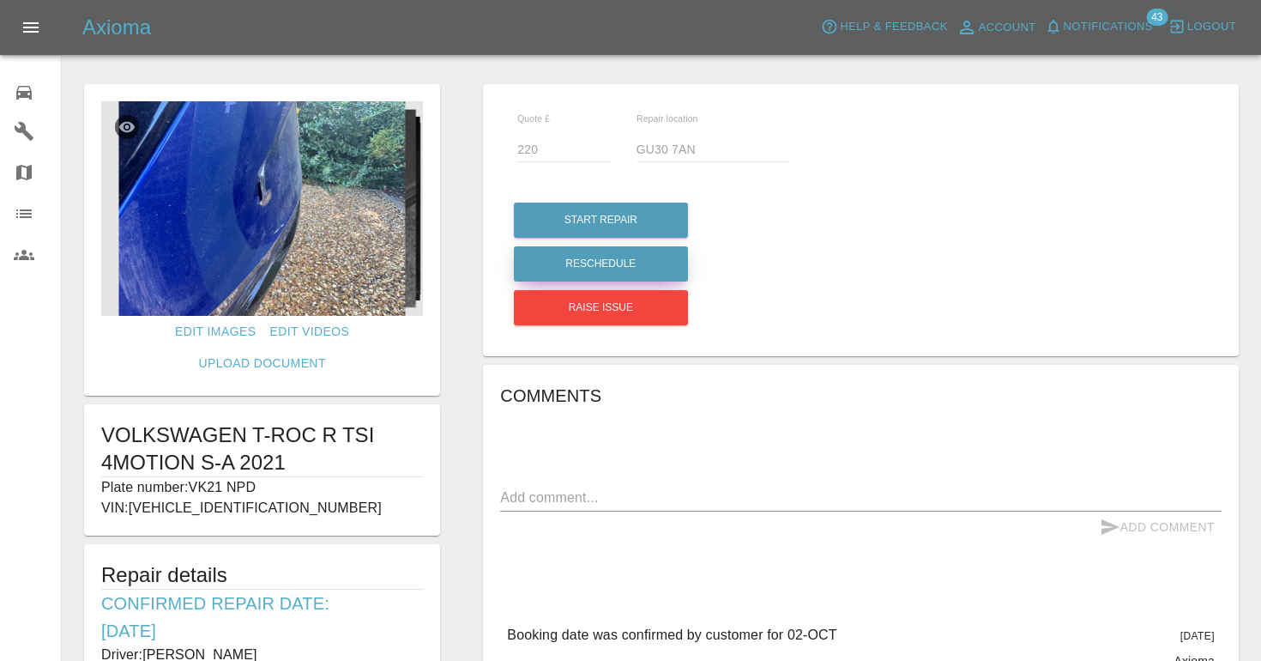
click at [630, 265] on button "Reschedule" at bounding box center [601, 263] width 174 height 35
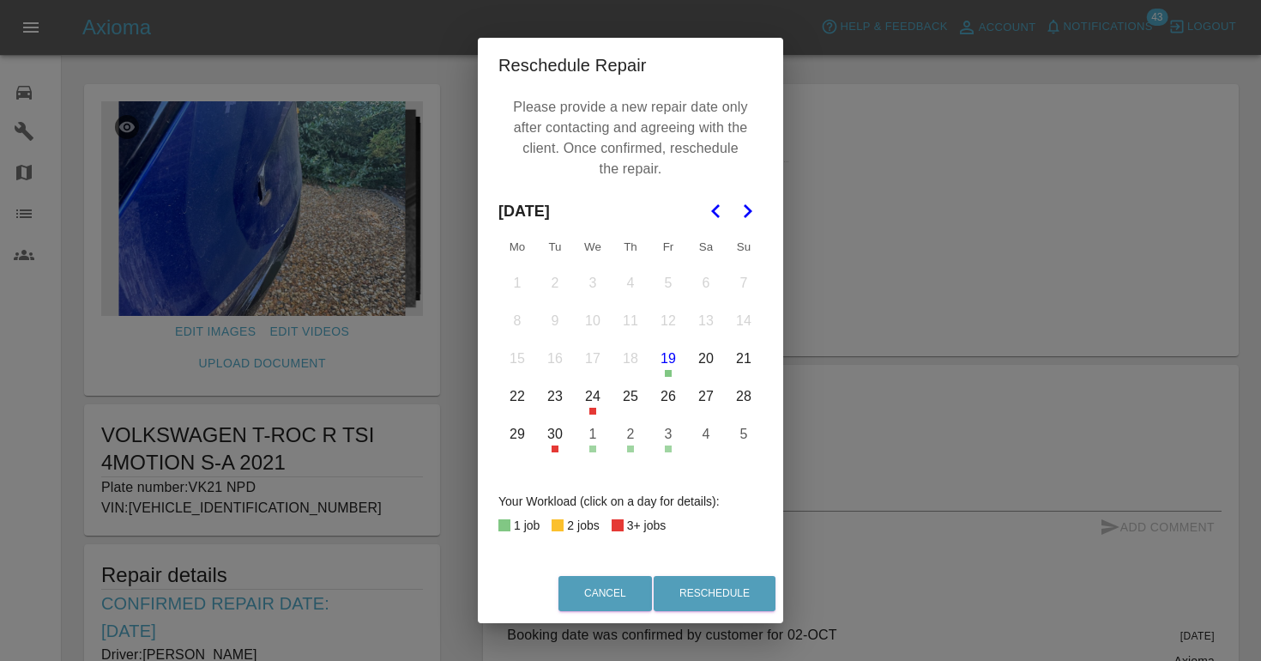
click at [668, 425] on button "3" at bounding box center [668, 434] width 36 height 36
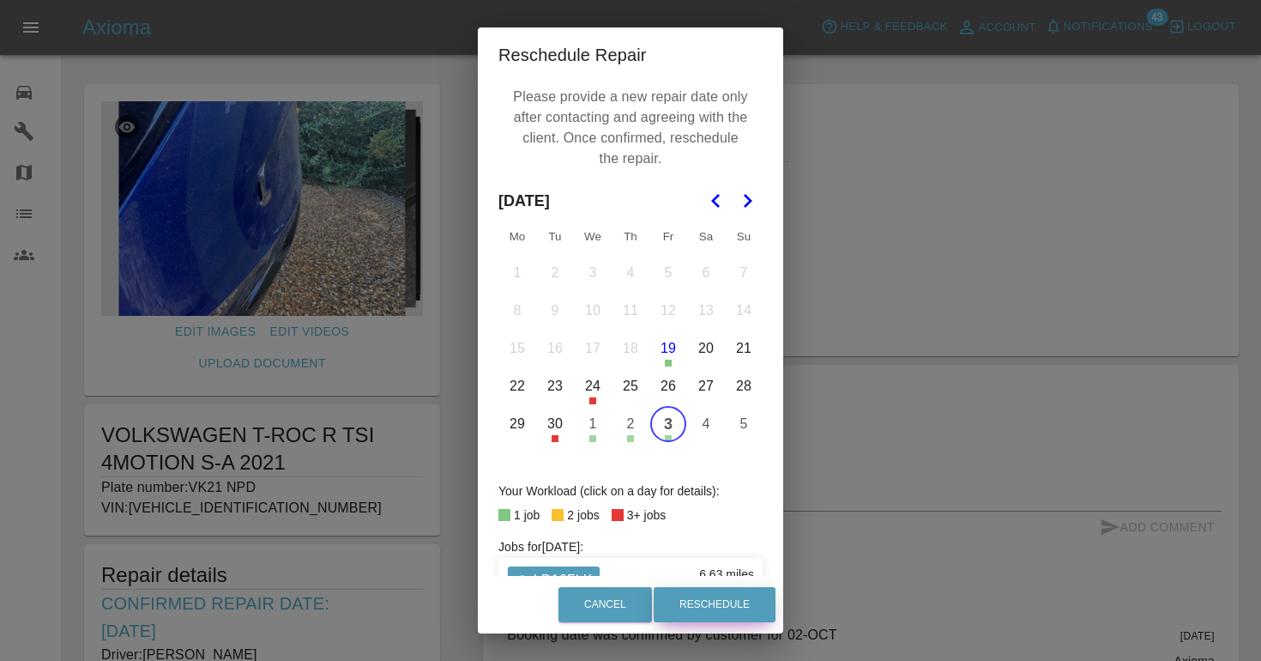
click at [695, 618] on button "Reschedule" at bounding box center [715, 604] width 122 height 35
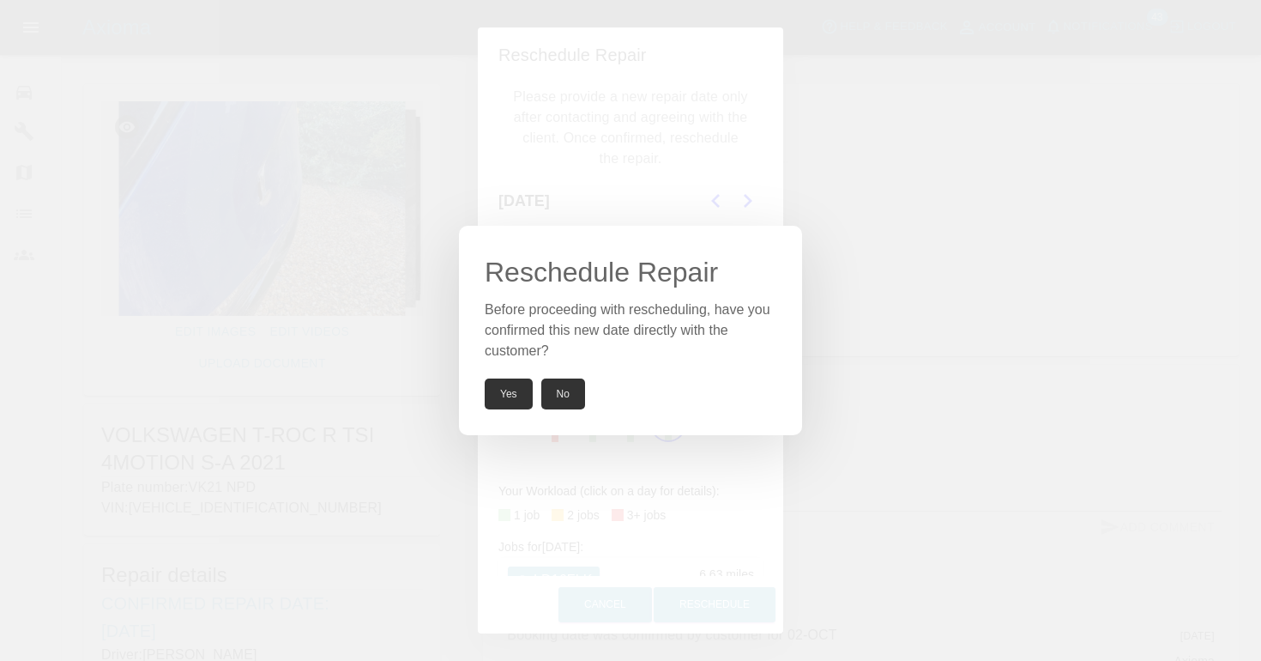
click at [514, 398] on button "Yes" at bounding box center [509, 393] width 48 height 31
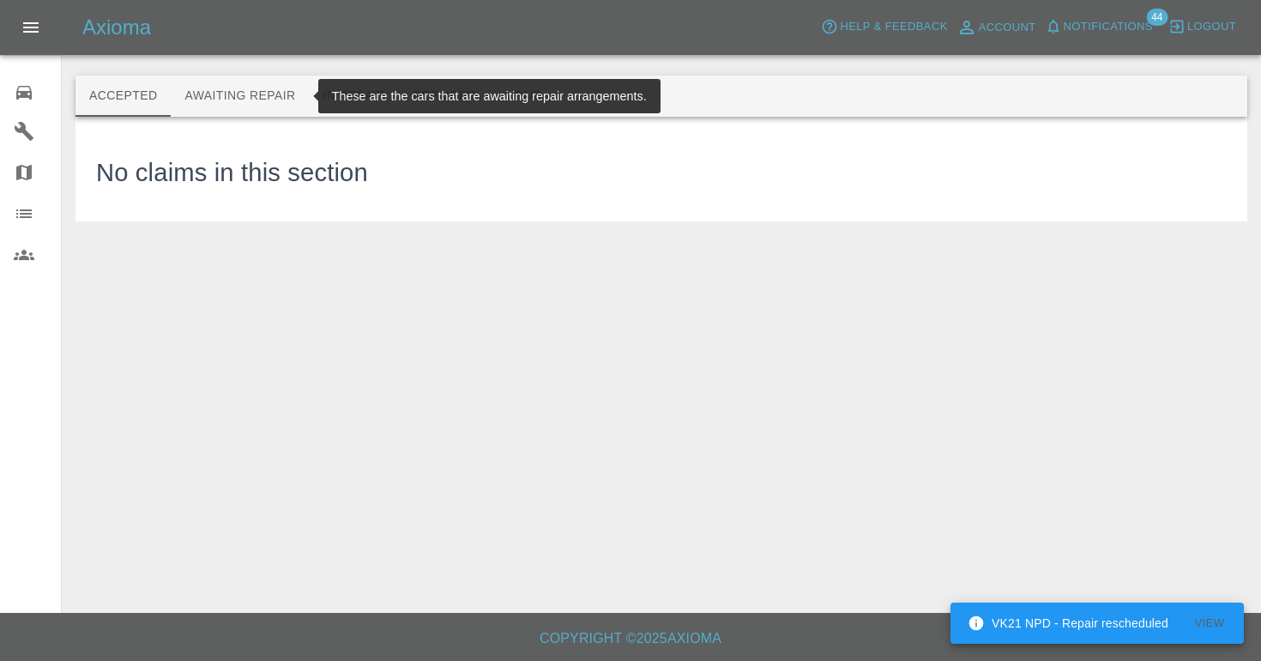
click at [270, 95] on button "Awaiting Repair" at bounding box center [240, 95] width 138 height 41
